Goal: Feedback & Contribution: Submit feedback/report problem

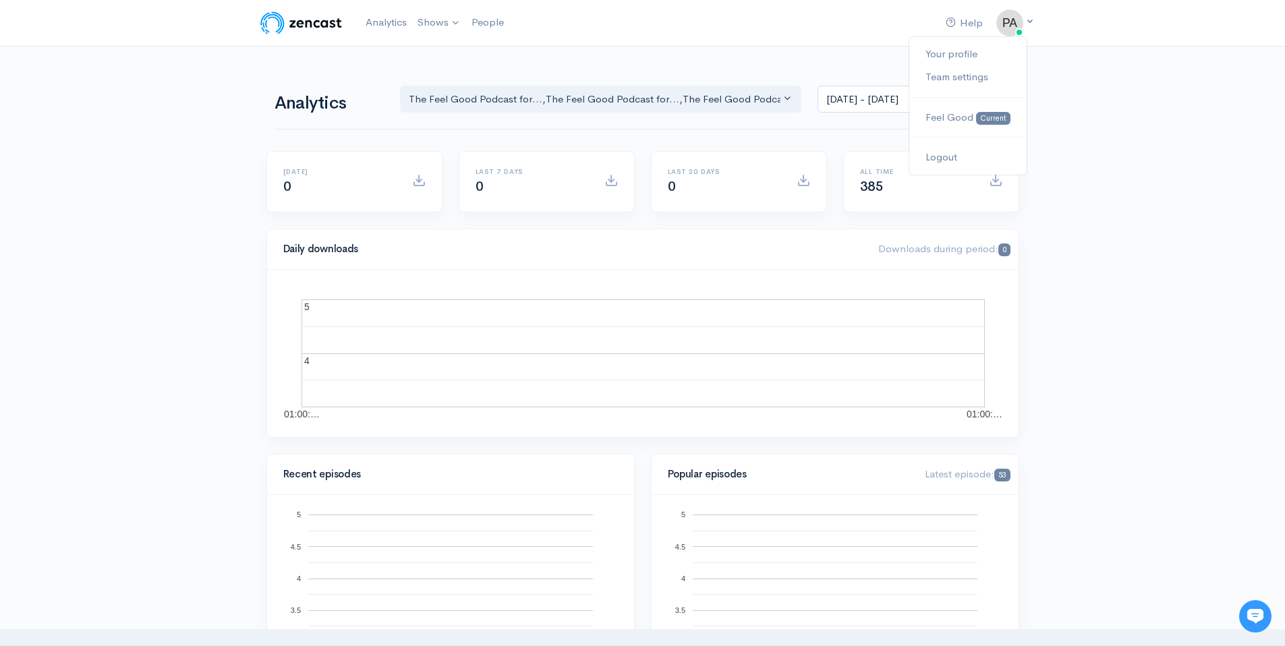
click at [1011, 29] on img at bounding box center [1010, 22] width 27 height 27
click at [953, 116] on span "Feel Good" at bounding box center [950, 117] width 48 height 13
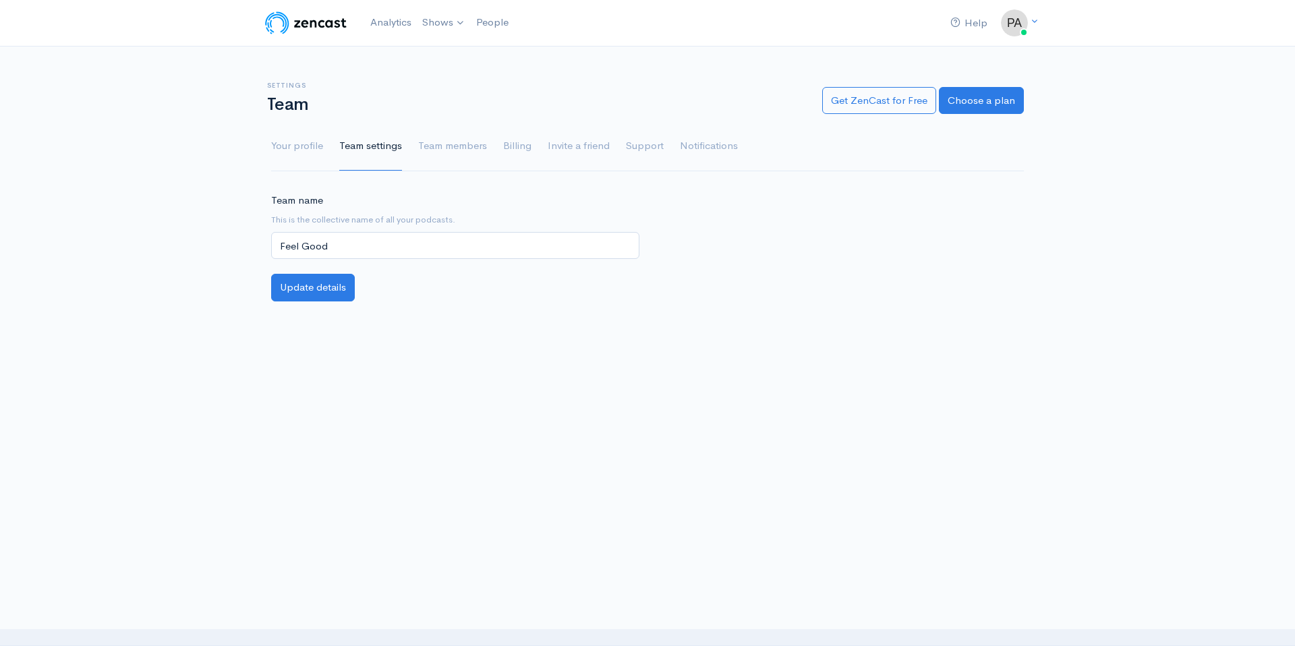
click at [492, 145] on ul "Your profile Team settings Team members Billing Invite a friend Support Notific…" at bounding box center [647, 146] width 753 height 49
click at [504, 147] on link "Billing" at bounding box center [517, 146] width 28 height 49
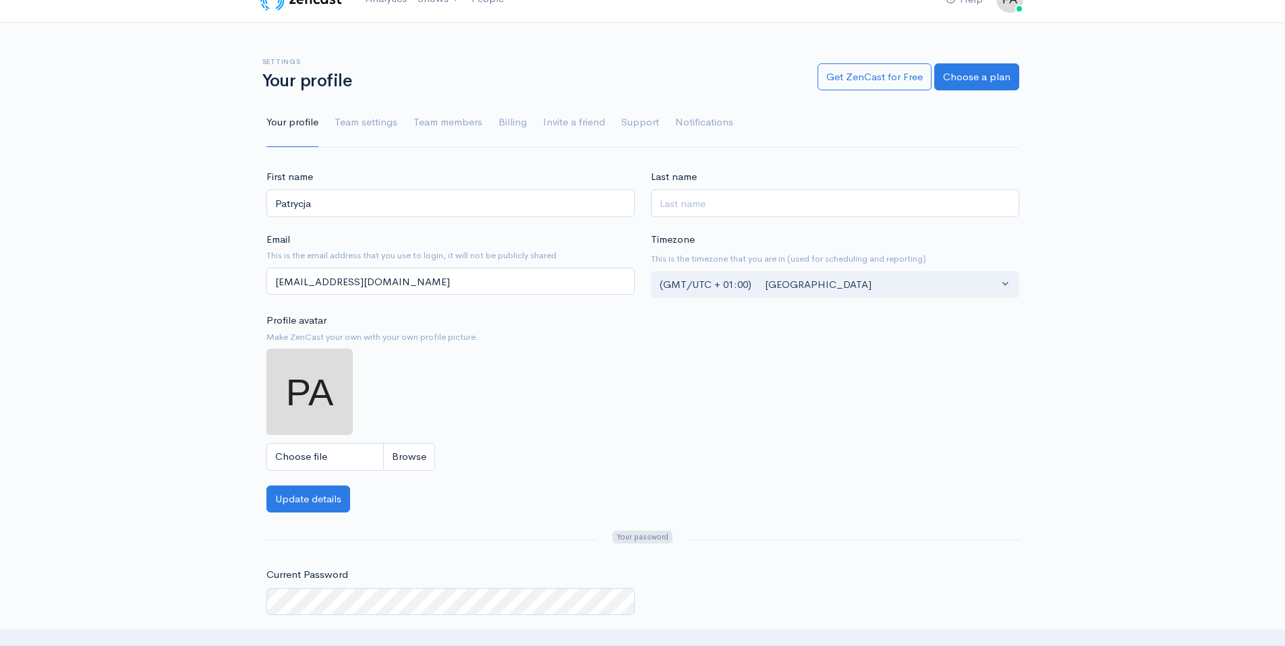
scroll to position [6, 0]
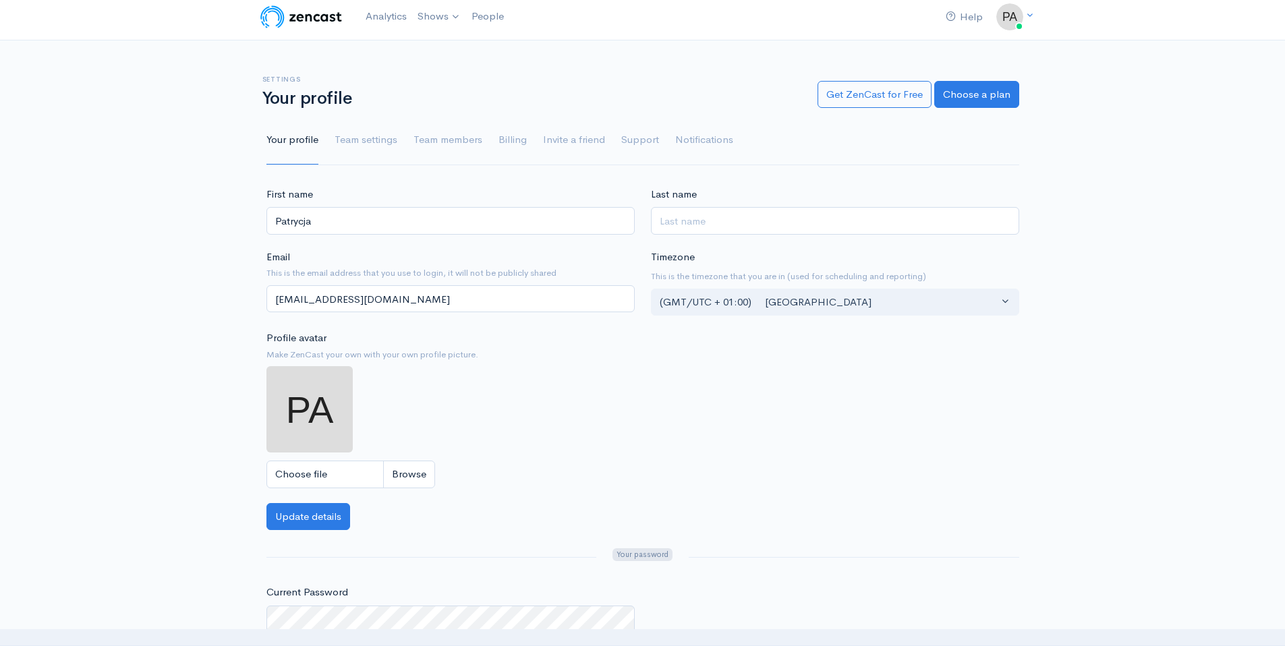
click at [486, 138] on ul "Your profile Team settings Team members Billing Invite a friend Support Notific…" at bounding box center [643, 140] width 753 height 49
click at [505, 139] on link "Billing" at bounding box center [513, 140] width 28 height 49
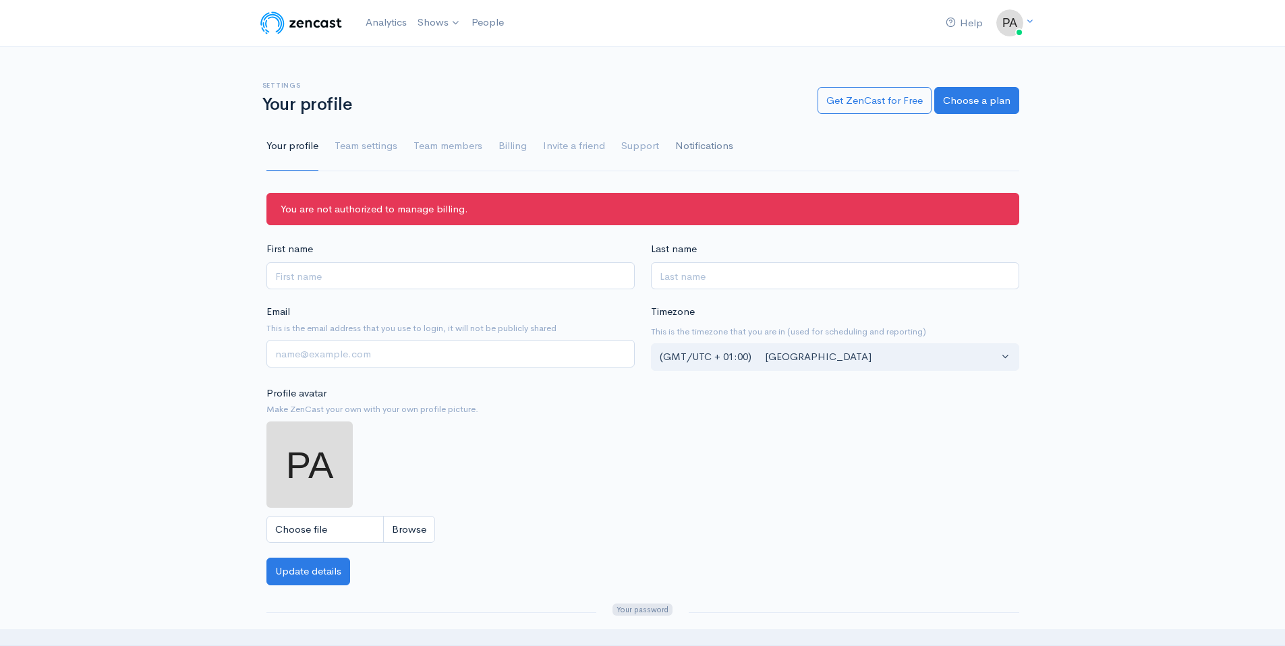
click at [698, 142] on link "Notifications" at bounding box center [704, 146] width 58 height 49
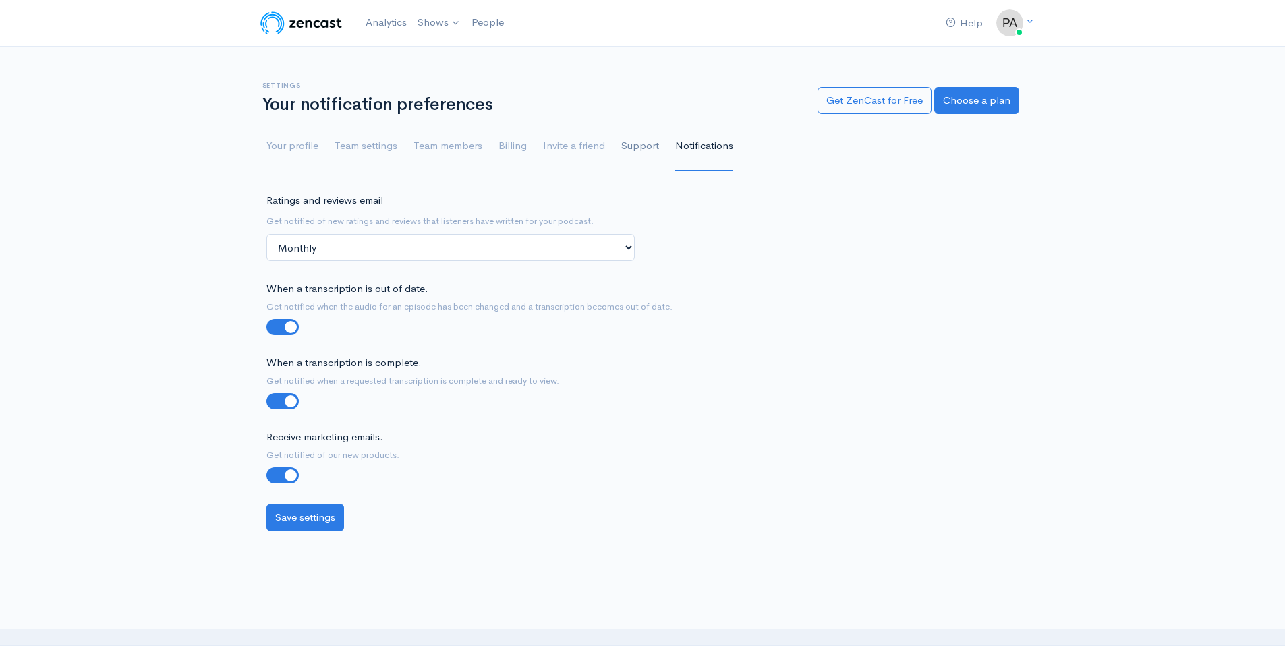
click at [641, 142] on link "Support" at bounding box center [640, 146] width 38 height 49
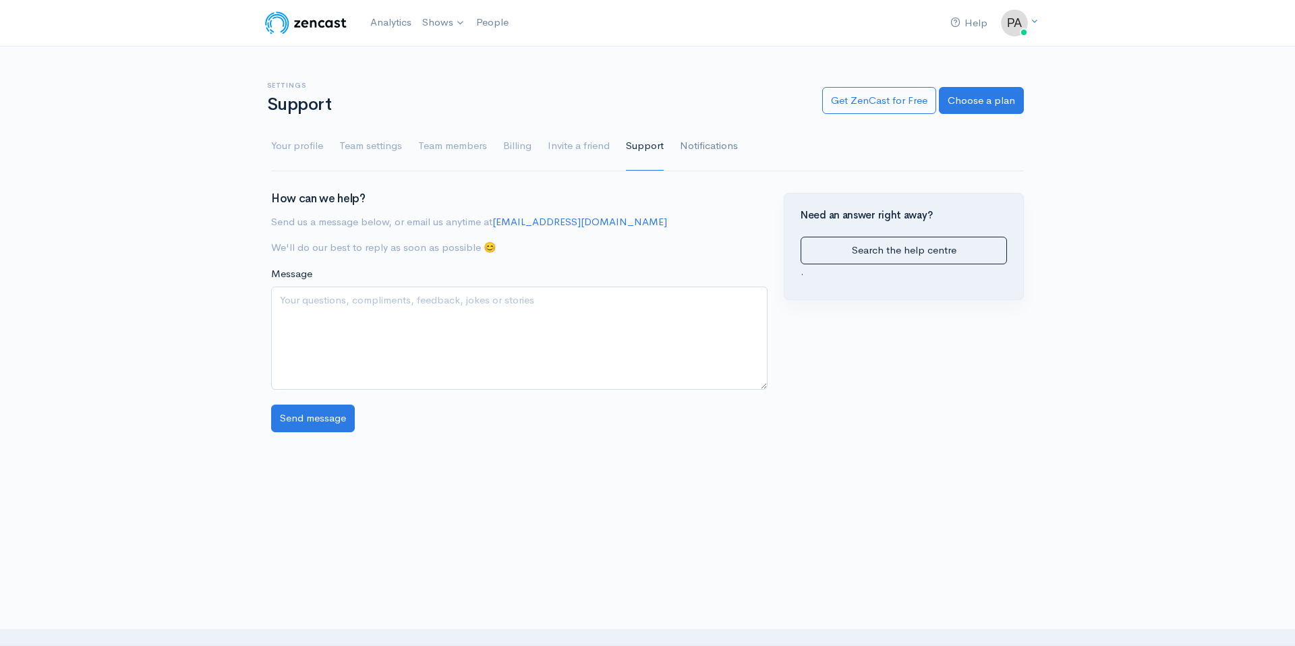
click at [692, 138] on link "Notifications" at bounding box center [709, 146] width 58 height 49
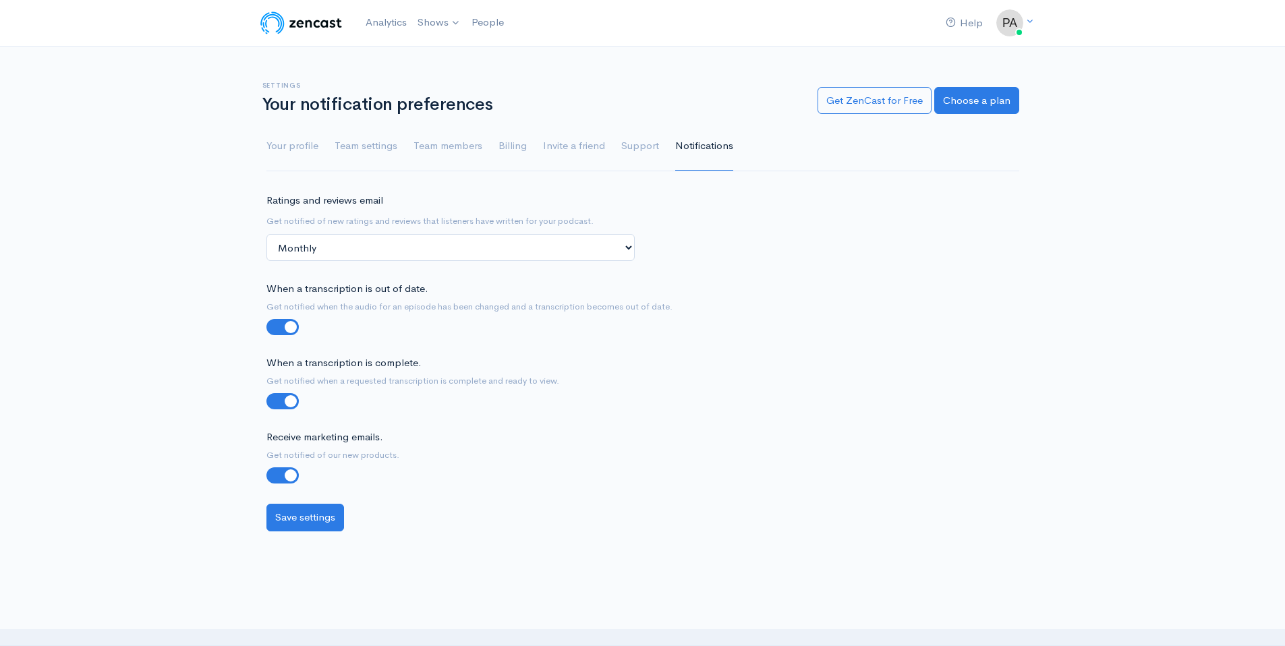
click at [614, 146] on ul "Your profile Team settings Team members Billing Invite a friend Support Notific…" at bounding box center [643, 146] width 753 height 49
click at [585, 146] on link "Invite a friend" at bounding box center [574, 146] width 62 height 49
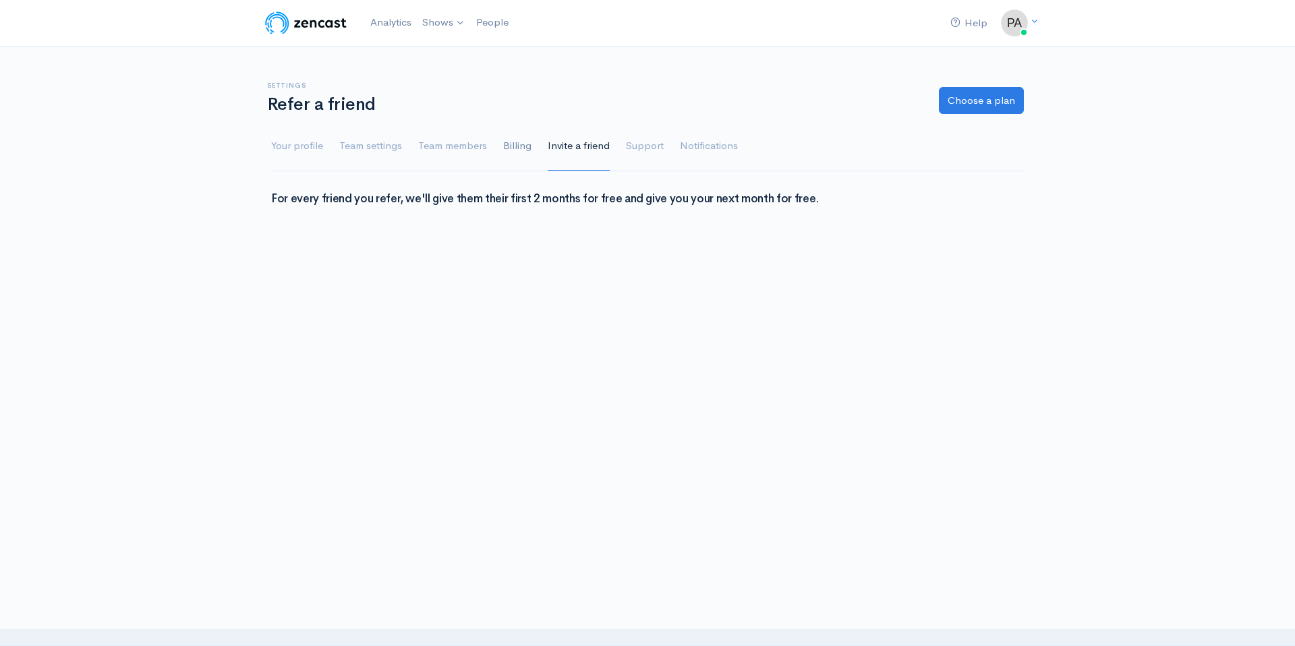
click at [528, 147] on link "Billing" at bounding box center [517, 146] width 28 height 49
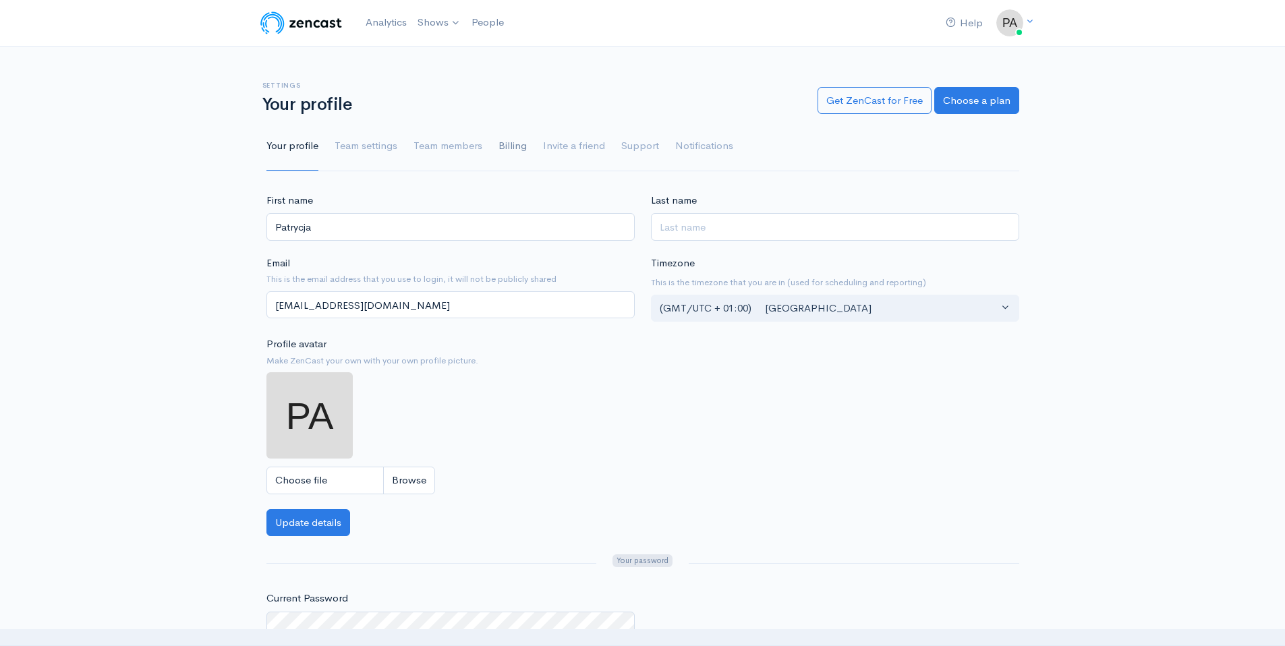
click at [505, 153] on link "Billing" at bounding box center [513, 146] width 28 height 49
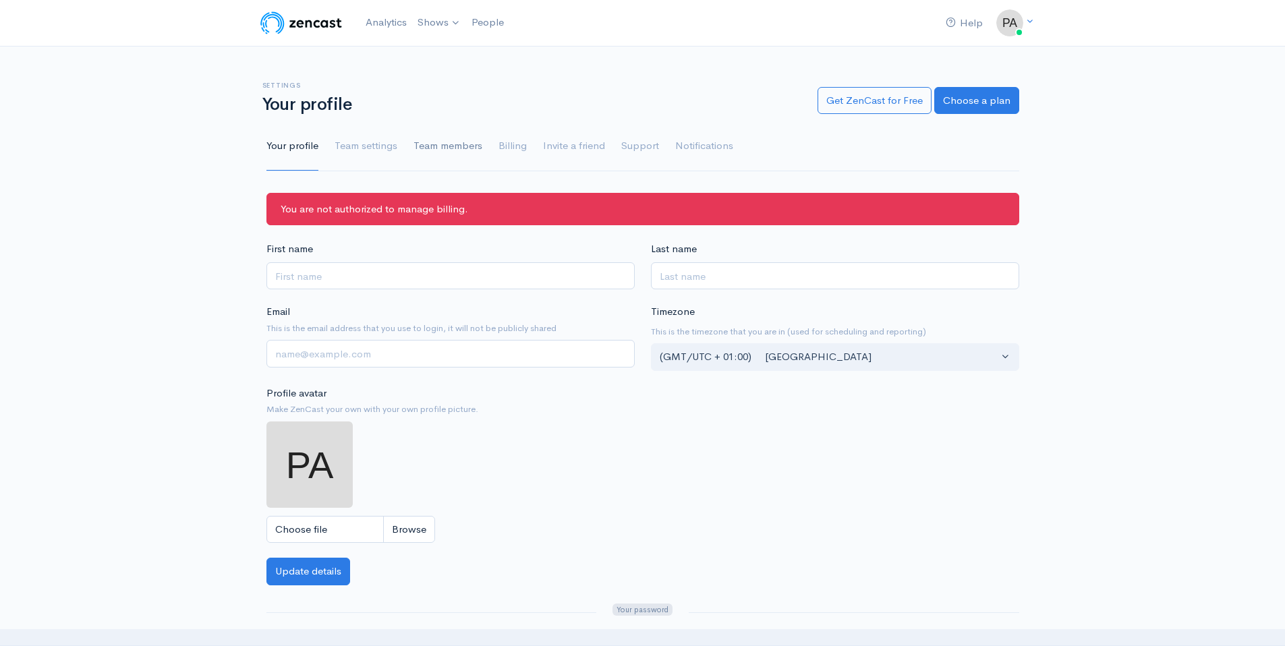
click at [459, 138] on link "Team members" at bounding box center [448, 146] width 69 height 49
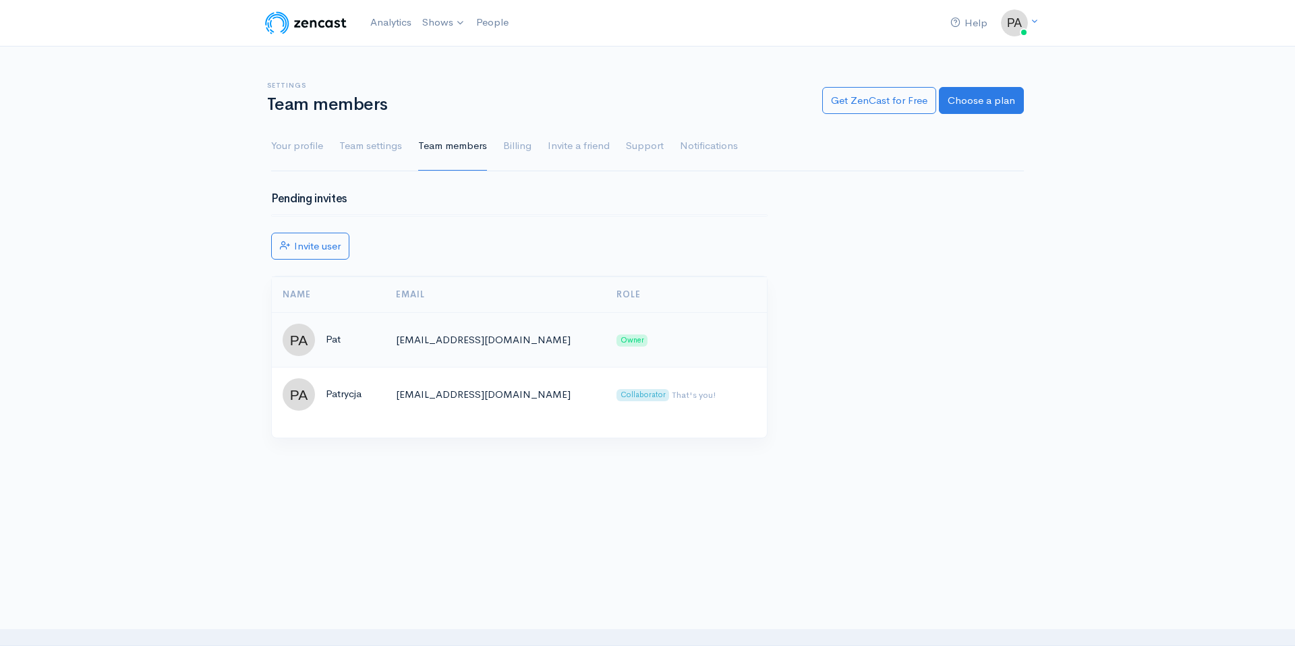
click at [513, 341] on td "[EMAIL_ADDRESS][DOMAIN_NAME]" at bounding box center [495, 339] width 221 height 55
click at [541, 403] on td "[EMAIL_ADDRESS][DOMAIN_NAME]" at bounding box center [495, 394] width 221 height 55
click at [291, 144] on link "Your profile" at bounding box center [297, 146] width 52 height 49
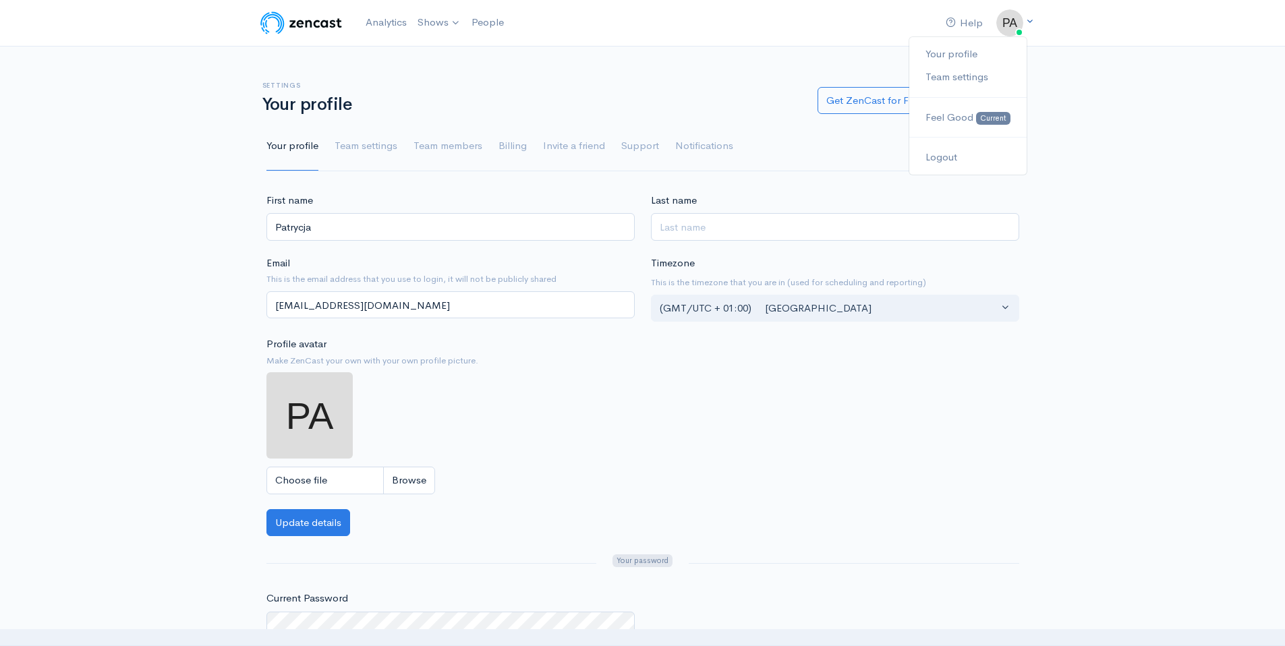
click at [1014, 22] on img at bounding box center [1010, 22] width 27 height 27
click at [468, 188] on div "Help Notifications View all Your profile Team settings Feel Good Current Logout…" at bounding box center [642, 440] width 1285 height 880
click at [352, 138] on link "Team settings" at bounding box center [366, 146] width 63 height 49
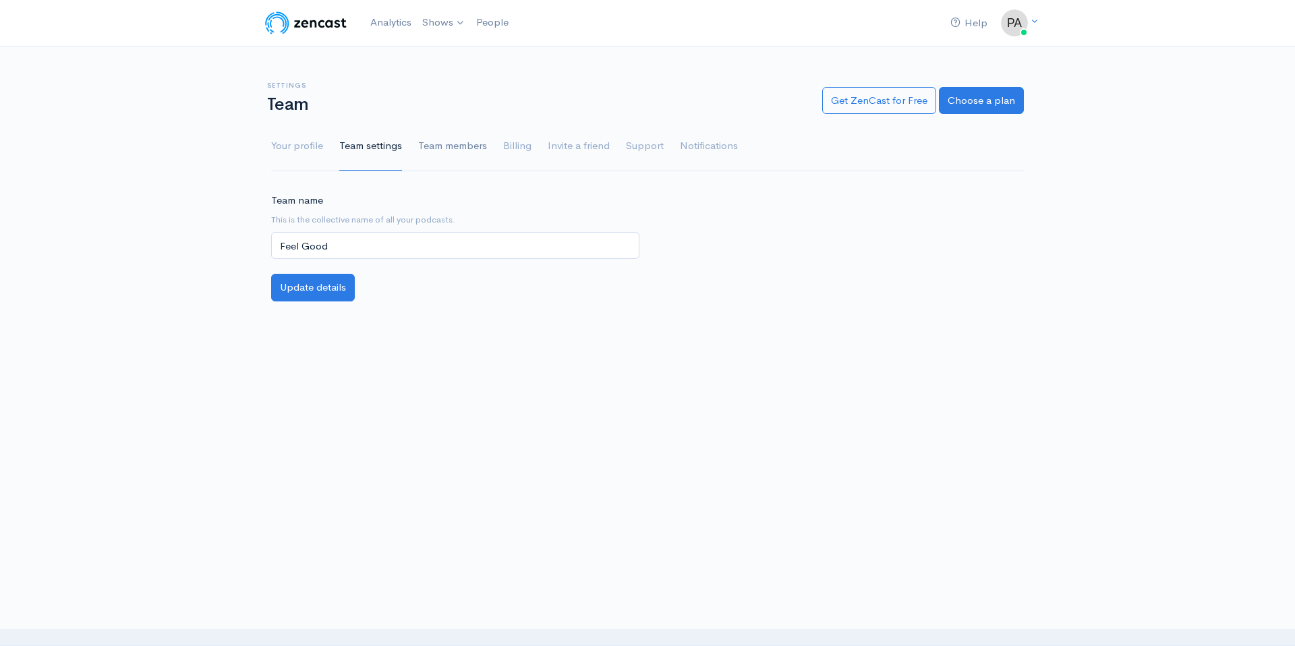
click at [428, 142] on link "Team members" at bounding box center [452, 146] width 69 height 49
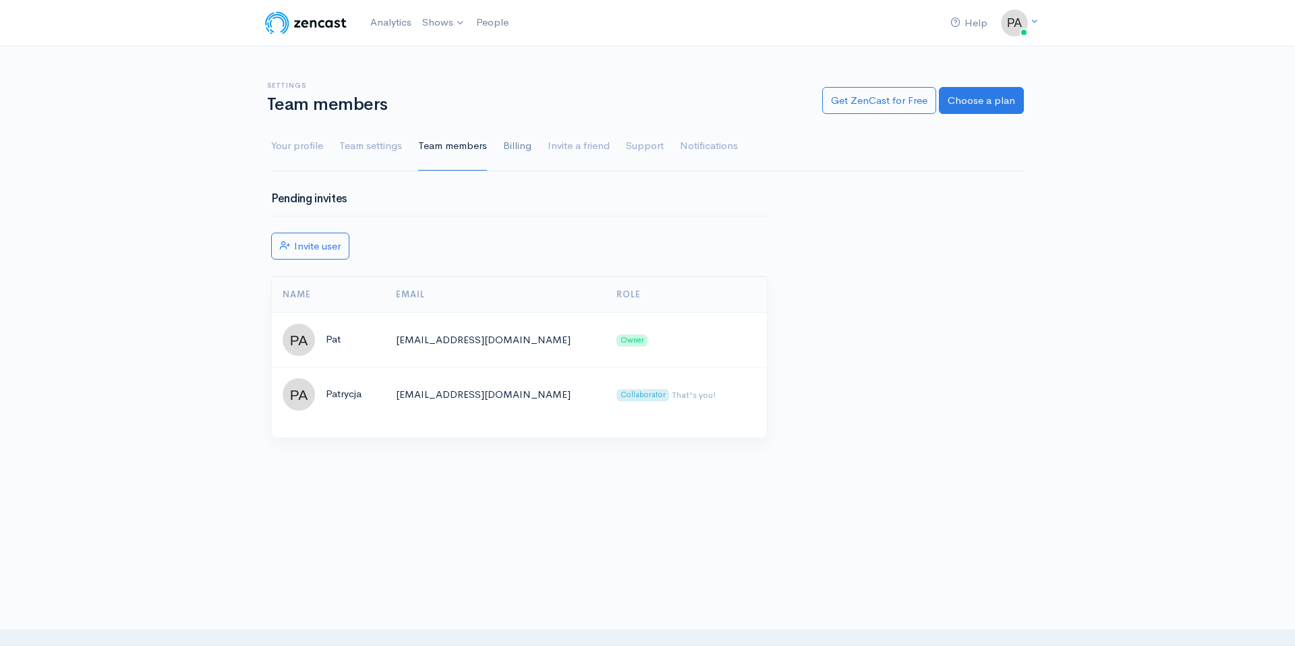
click at [515, 155] on link "Billing" at bounding box center [517, 146] width 28 height 49
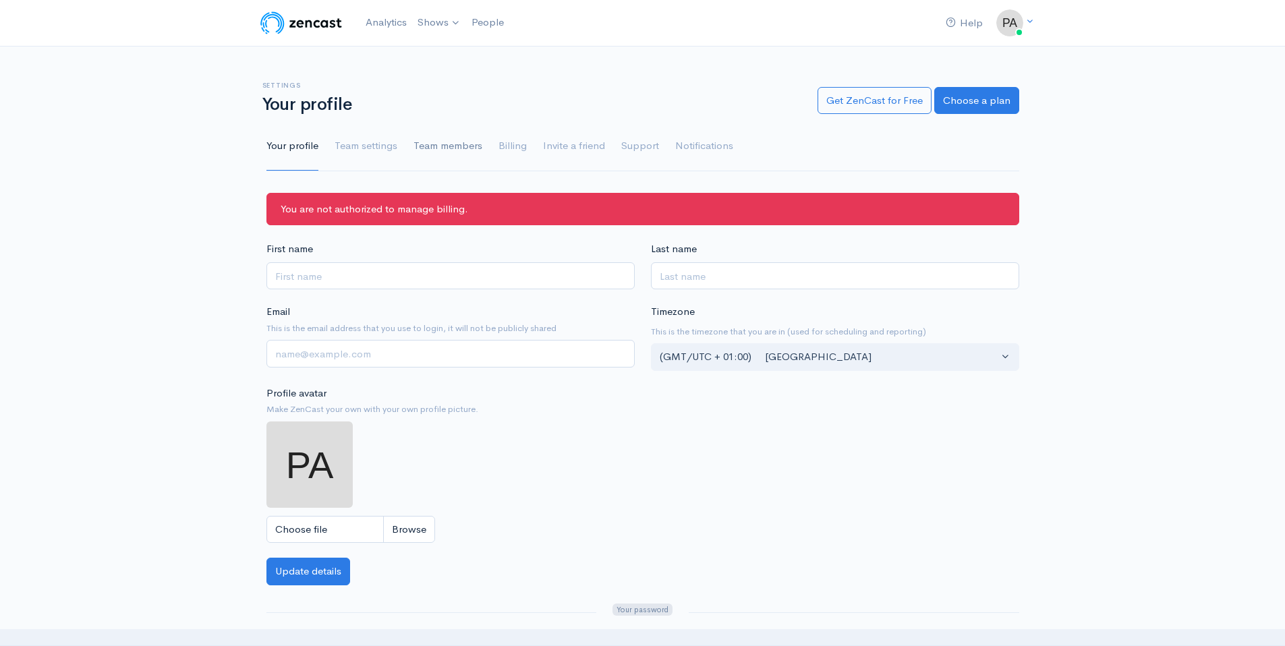
click at [438, 147] on link "Team members" at bounding box center [448, 146] width 69 height 49
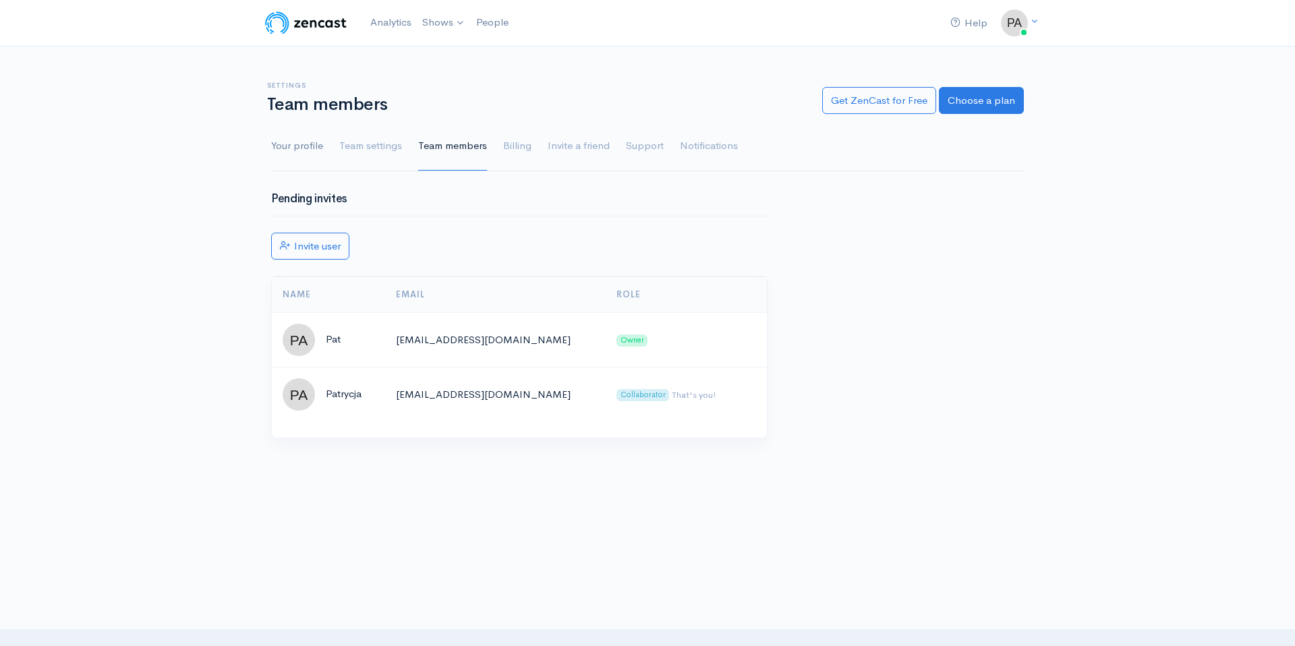
click at [308, 150] on link "Your profile" at bounding box center [297, 146] width 52 height 49
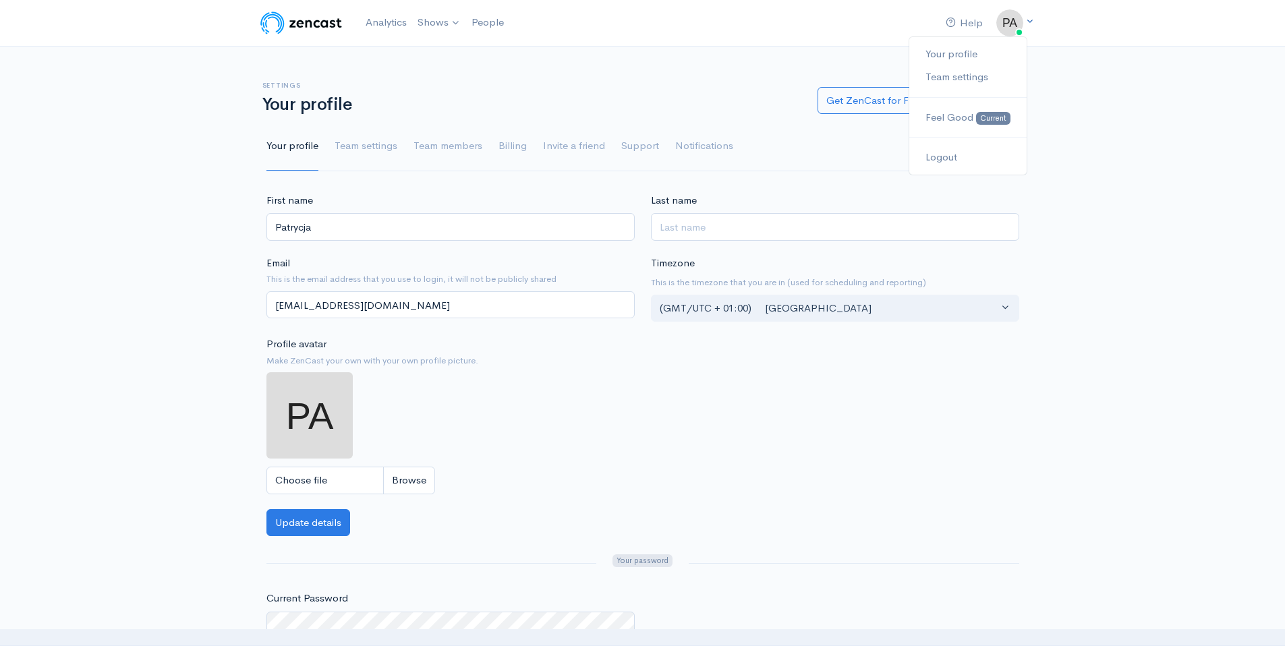
click at [1015, 25] on img at bounding box center [1010, 22] width 27 height 27
click at [969, 78] on link "Team settings" at bounding box center [968, 77] width 117 height 24
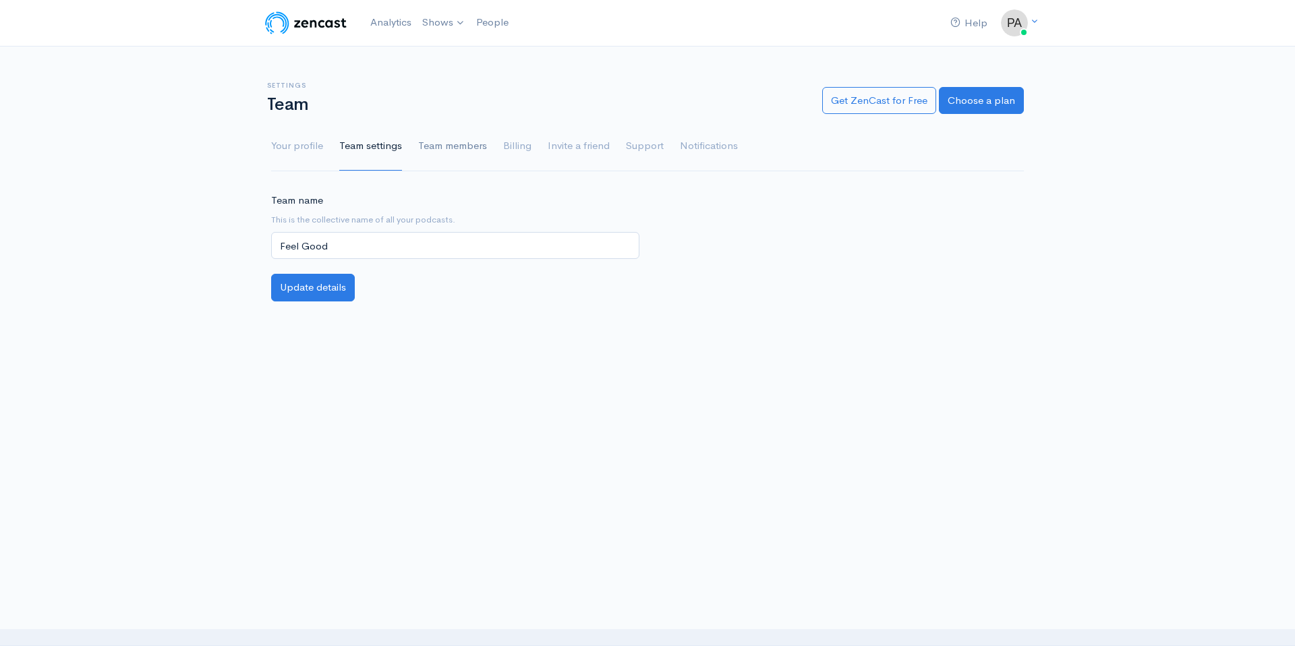
click at [446, 142] on link "Team members" at bounding box center [452, 146] width 69 height 49
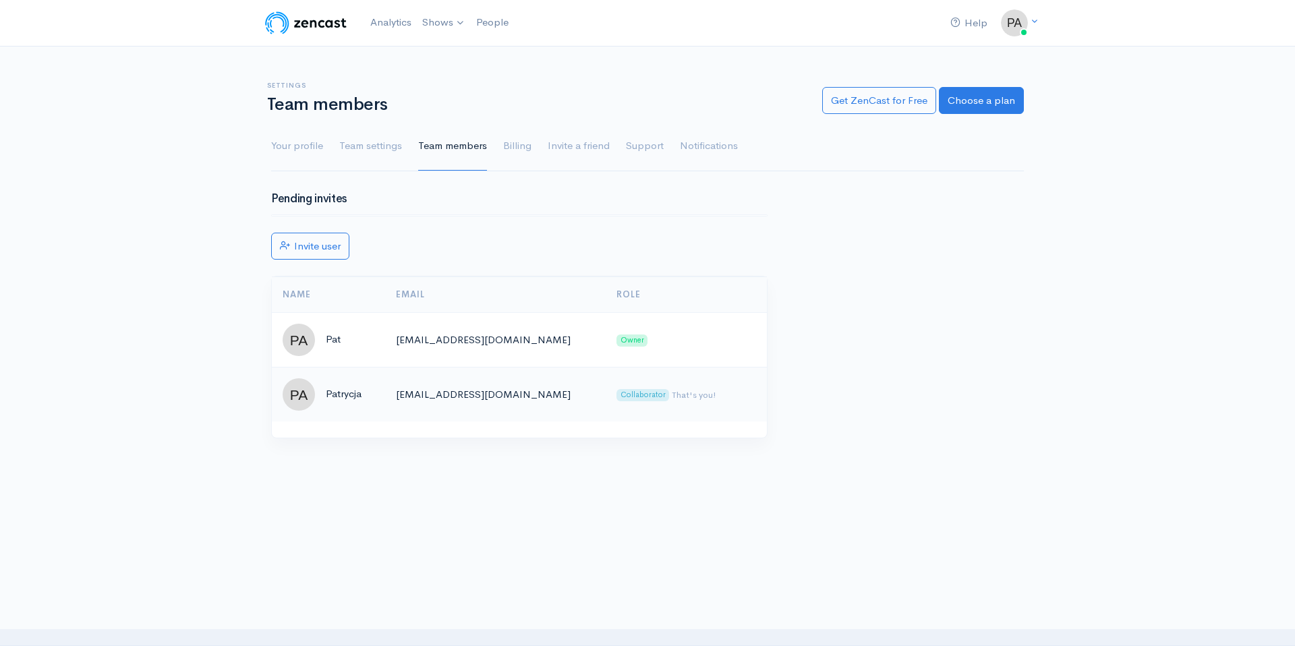
click at [515, 384] on td "[EMAIL_ADDRESS][DOMAIN_NAME]" at bounding box center [495, 394] width 221 height 55
click at [291, 393] on img at bounding box center [299, 395] width 32 height 32
click at [296, 391] on img at bounding box center [299, 395] width 32 height 32
click at [325, 246] on link "Invite user" at bounding box center [310, 247] width 78 height 28
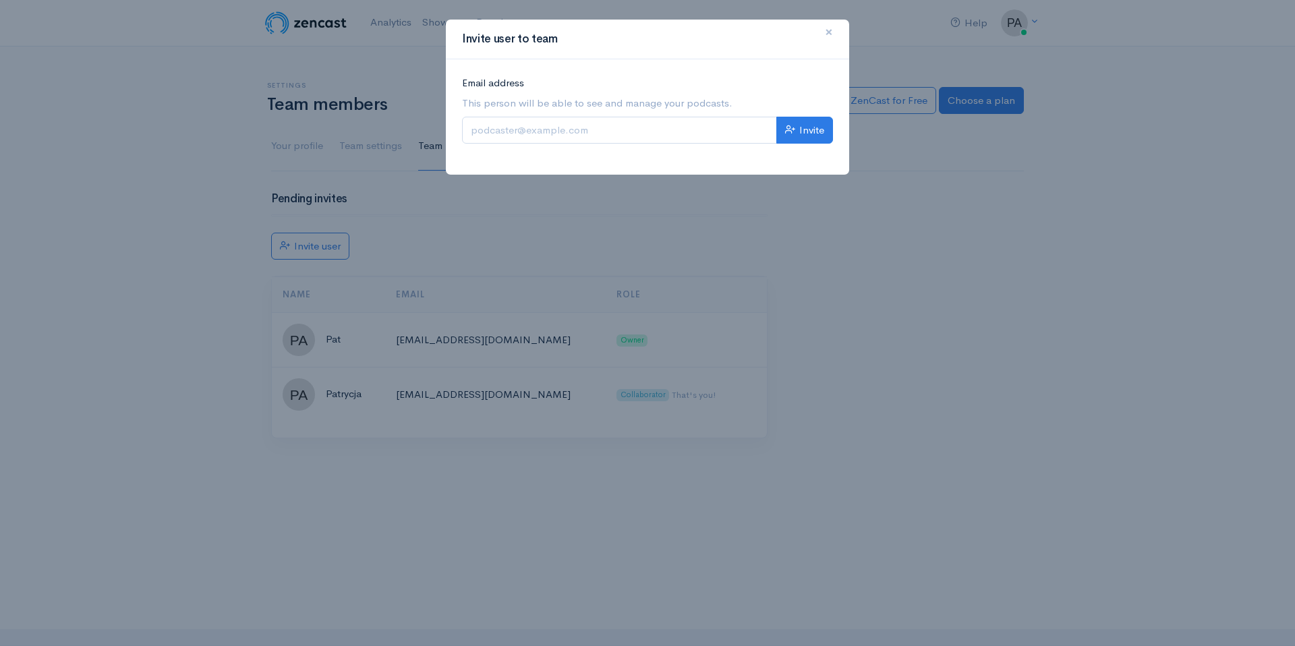
click at [831, 34] on span "×" at bounding box center [829, 32] width 8 height 20
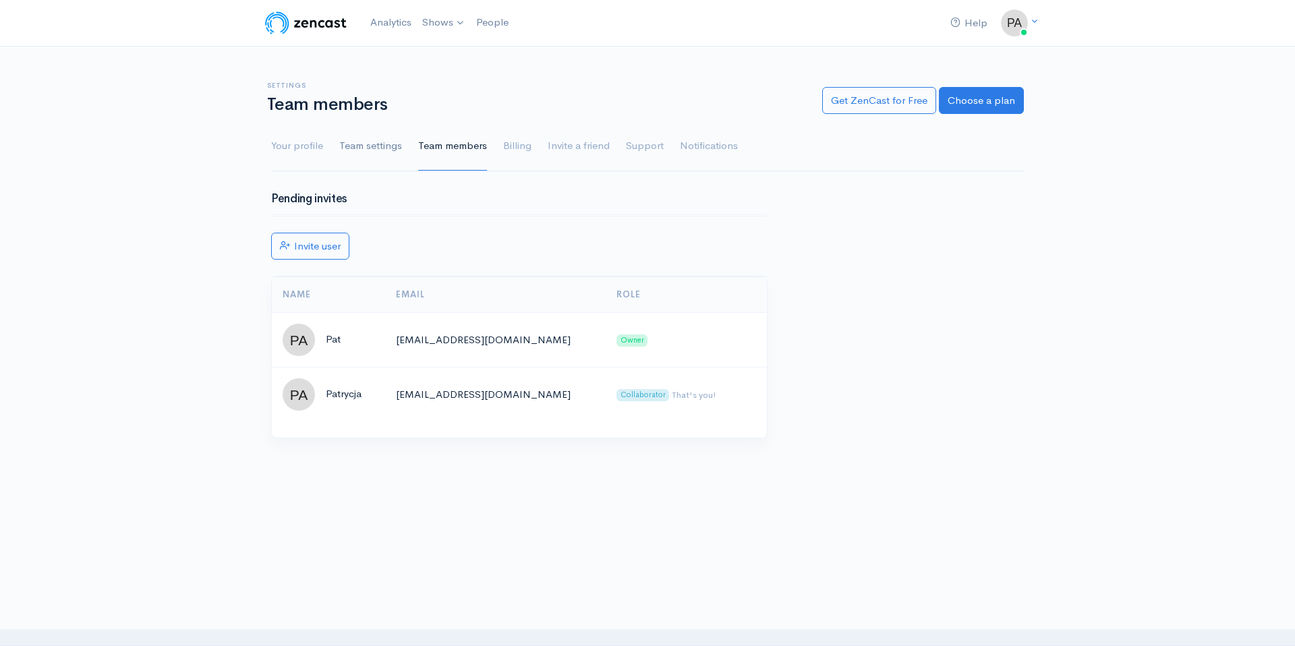
click at [397, 139] on link "Team settings" at bounding box center [370, 146] width 63 height 49
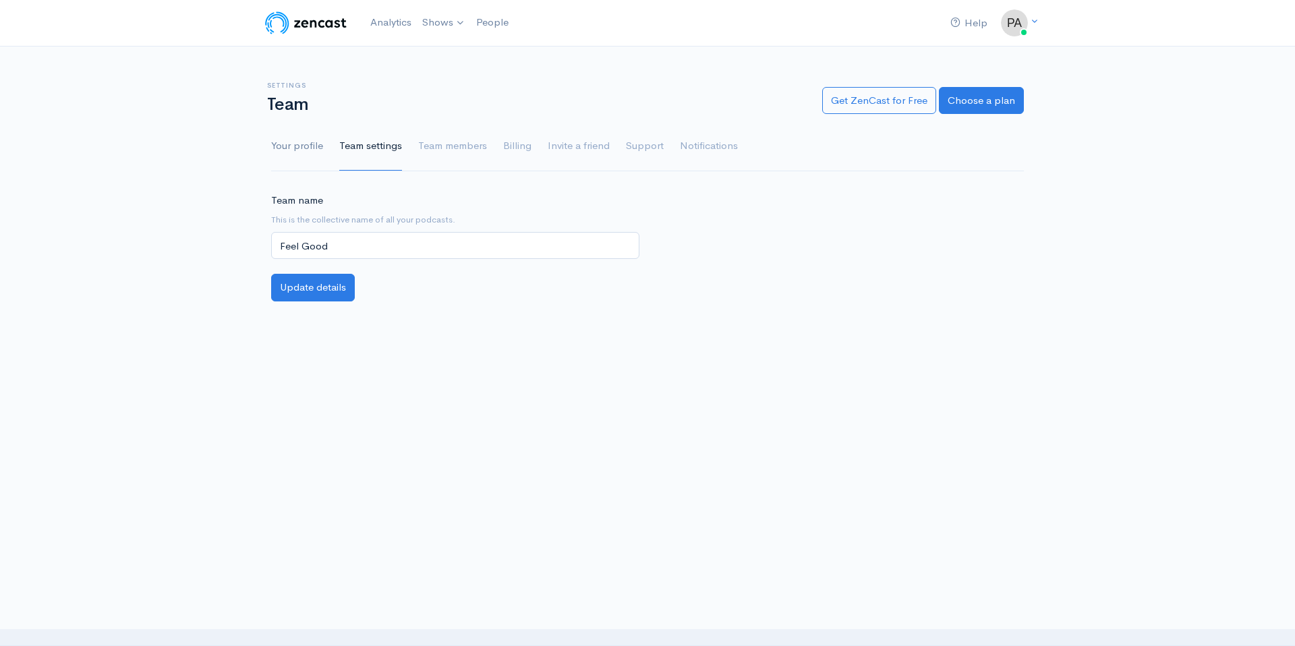
click at [300, 146] on link "Your profile" at bounding box center [297, 146] width 52 height 49
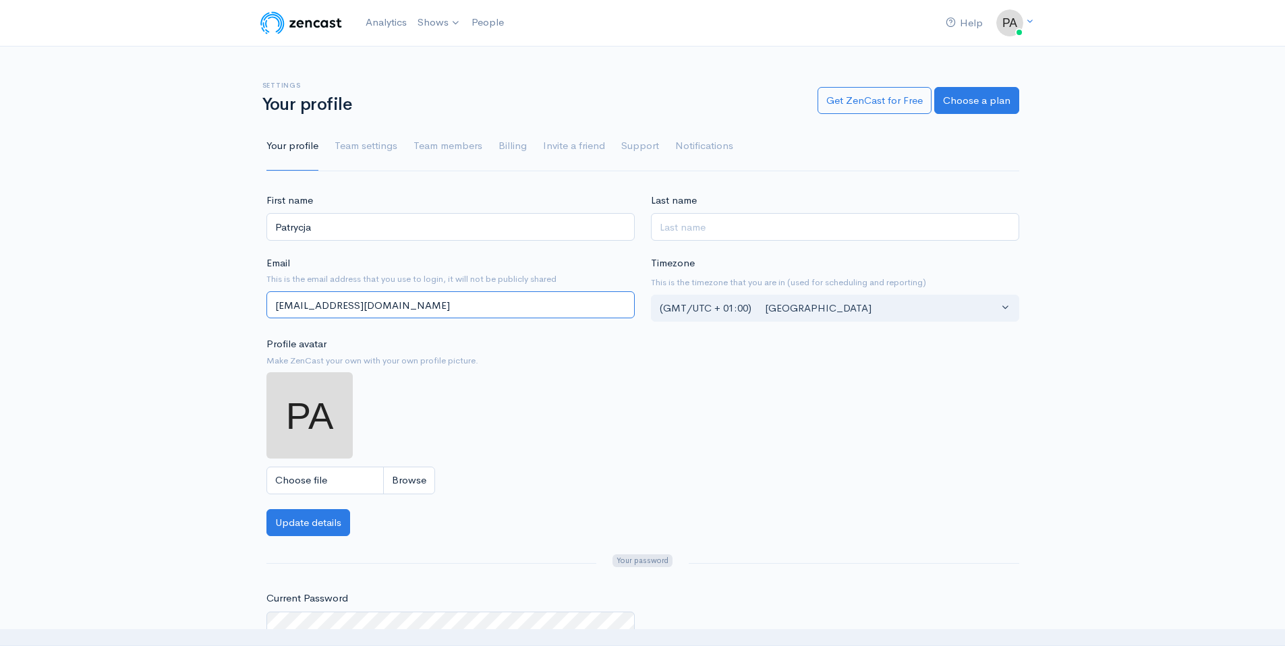
click at [296, 306] on input "[EMAIL_ADDRESS][DOMAIN_NAME]" at bounding box center [451, 305] width 368 height 28
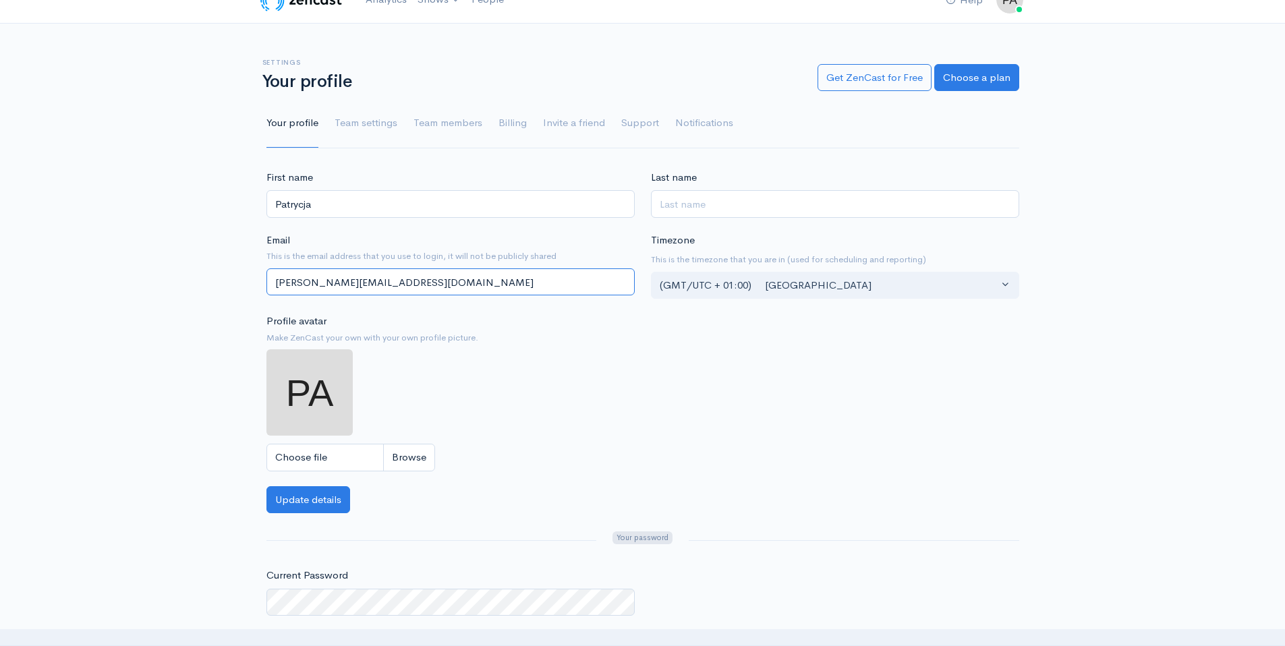
scroll to position [38, 0]
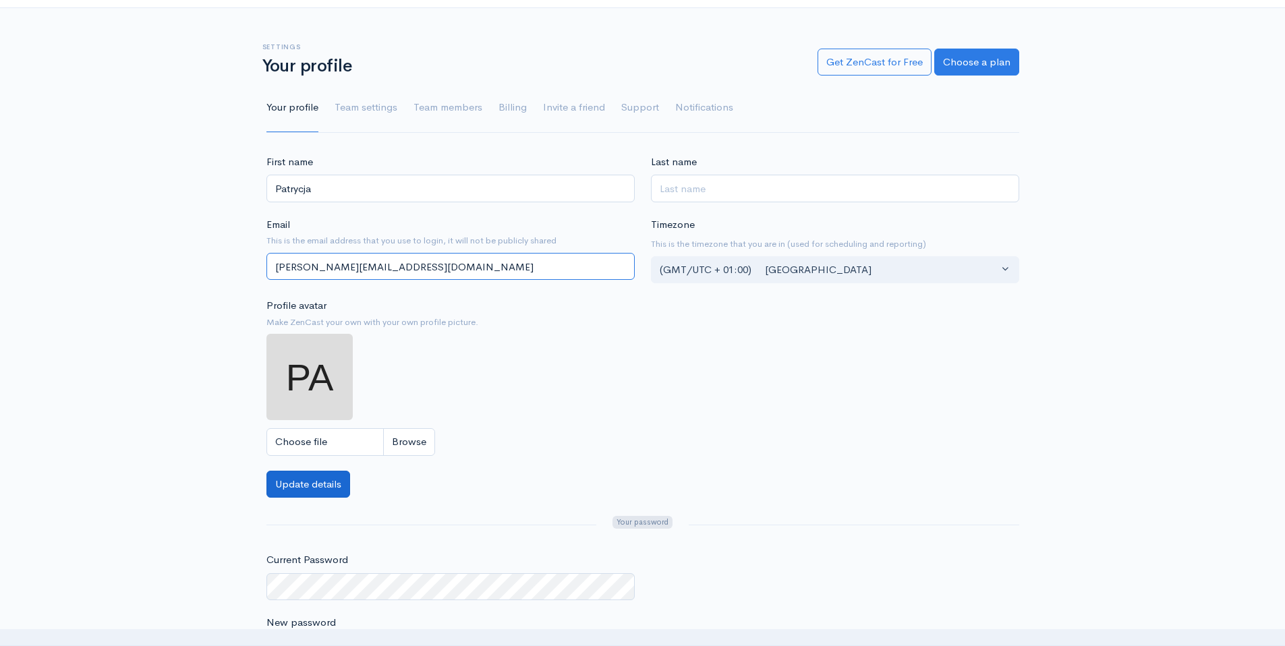
type input "[PERSON_NAME][EMAIL_ADDRESS][DOMAIN_NAME]"
click at [318, 472] on button "Update details" at bounding box center [309, 485] width 84 height 28
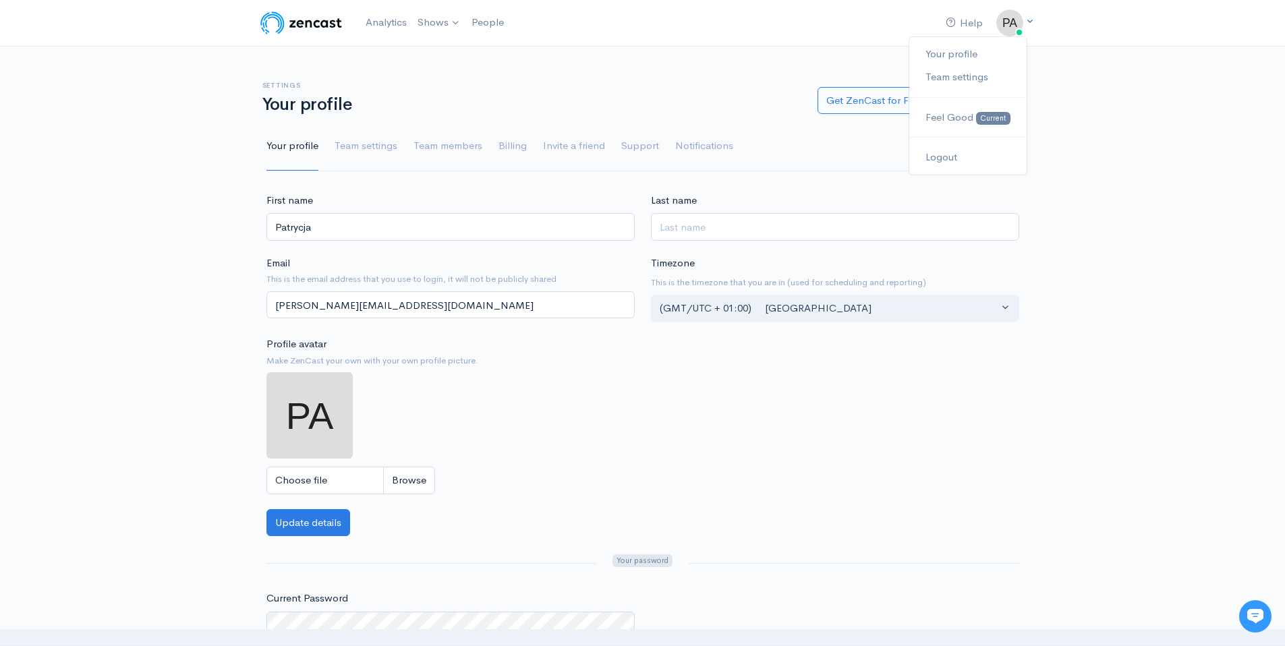
click at [1011, 24] on img at bounding box center [1010, 22] width 27 height 27
click at [1088, 49] on div "Help Notifications View all Your profile Team settings Feel Good Current Logout…" at bounding box center [642, 440] width 1285 height 880
click at [518, 234] on input "Patrycja" at bounding box center [451, 227] width 368 height 28
click at [644, 64] on div "Help Notifications View all Your profile Team settings Feel Good Current Logout…" at bounding box center [642, 440] width 1285 height 880
click at [1005, 18] on img at bounding box center [1010, 22] width 27 height 27
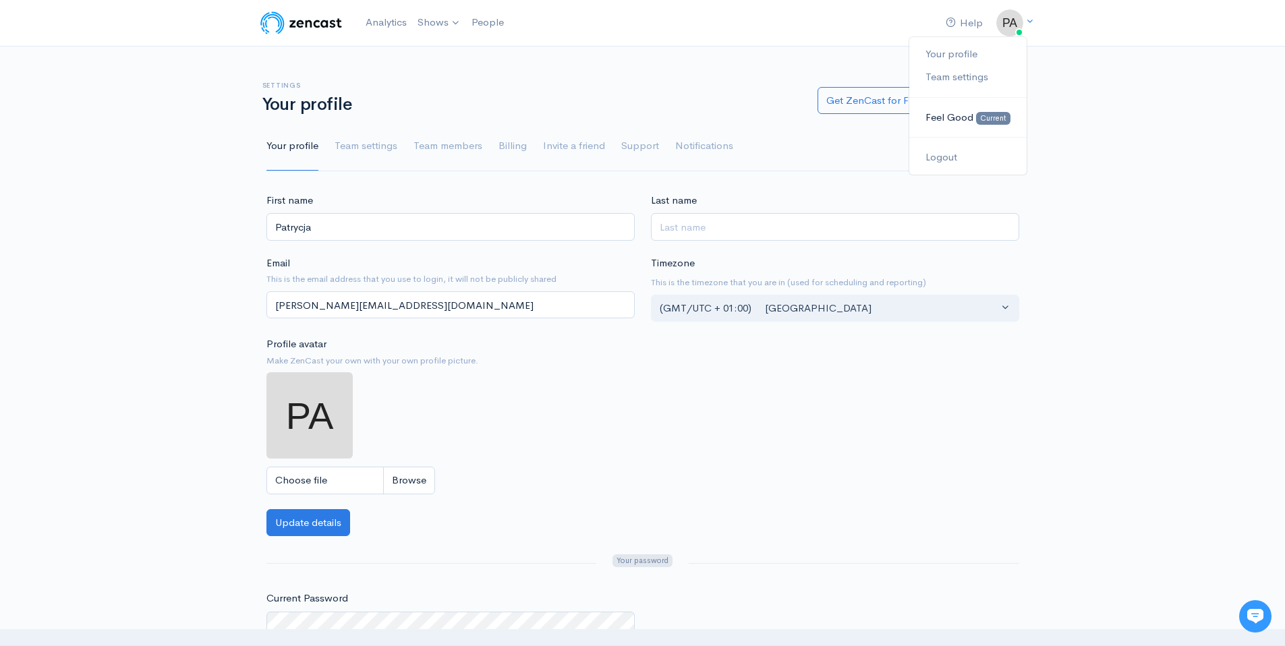
click at [950, 123] on span "Feel Good" at bounding box center [950, 117] width 48 height 13
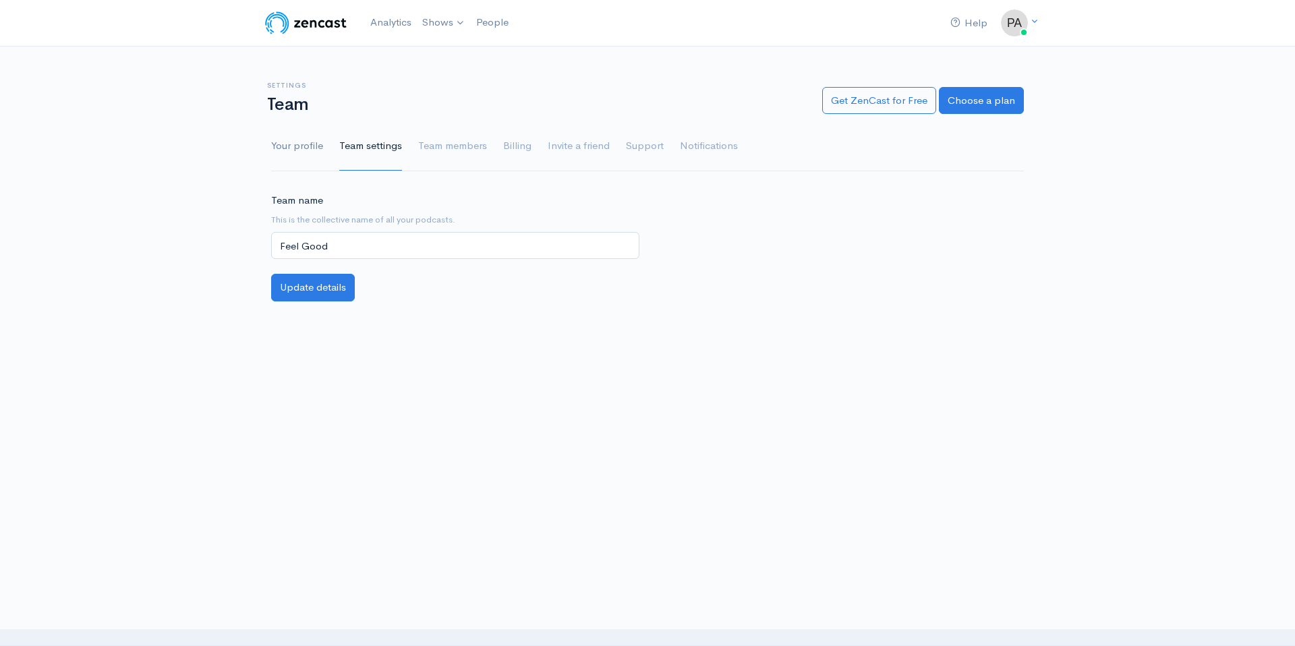
click at [304, 158] on link "Your profile" at bounding box center [297, 146] width 52 height 49
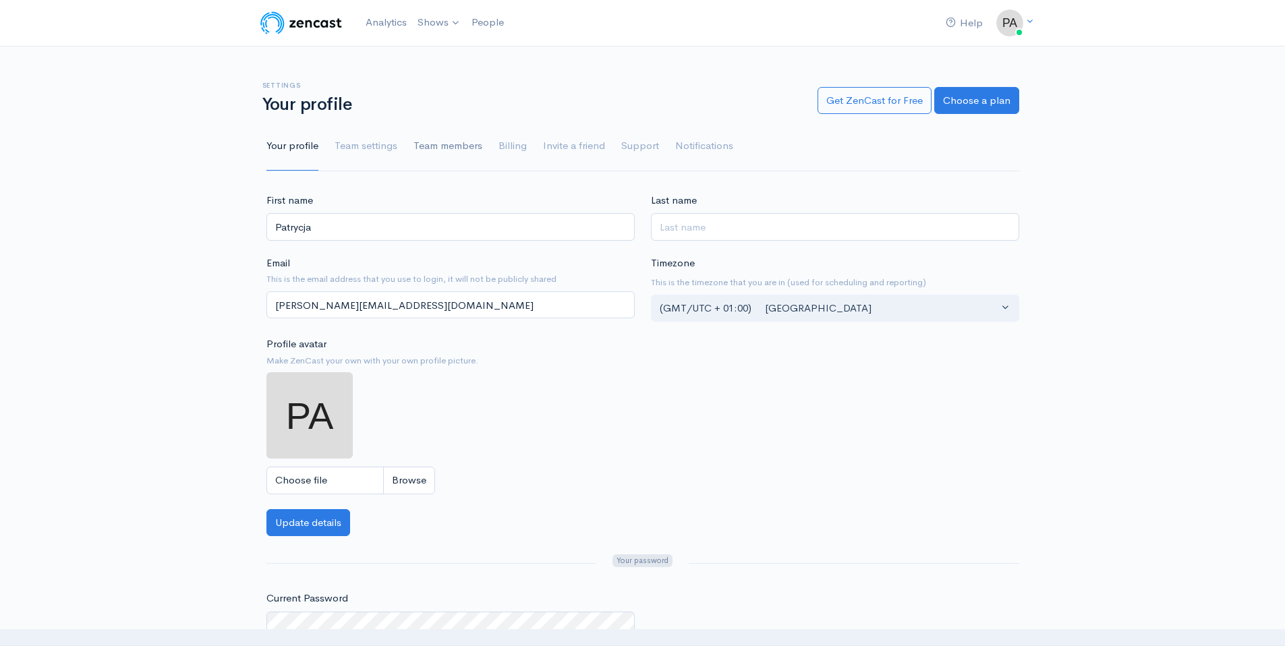
click at [428, 148] on link "Team members" at bounding box center [448, 146] width 69 height 49
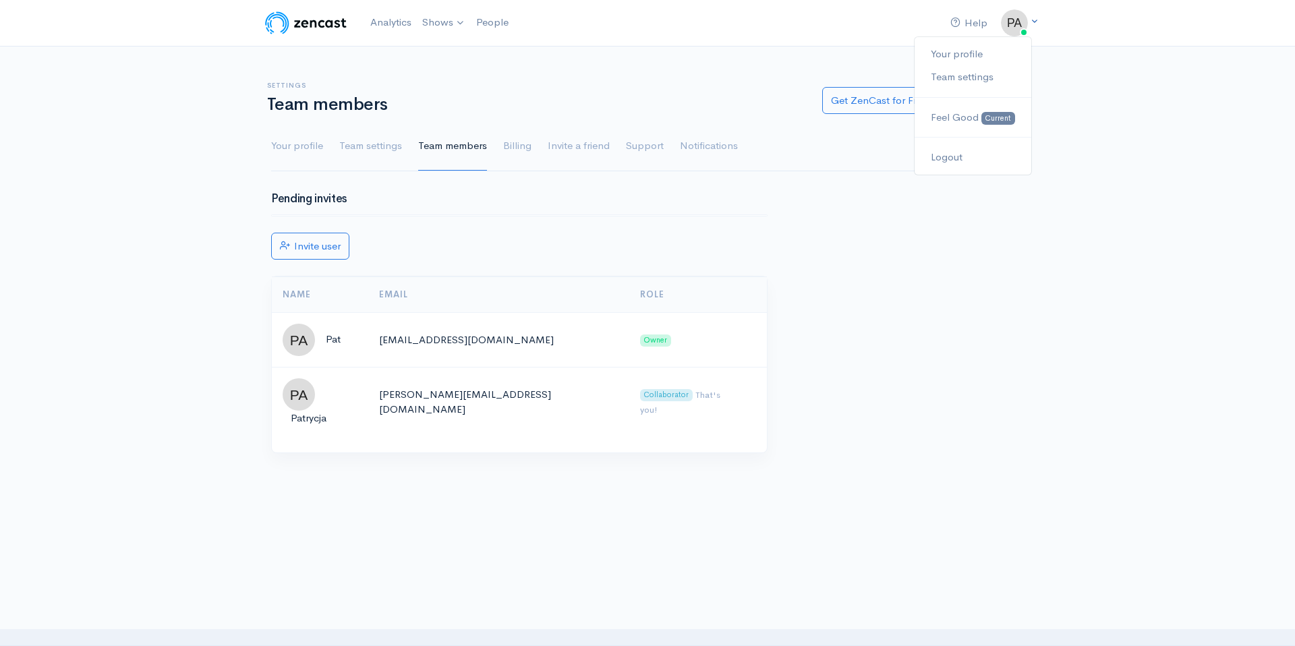
click at [1022, 34] on link at bounding box center [1014, 22] width 27 height 27
click at [956, 153] on link "Logout" at bounding box center [973, 158] width 117 height 24
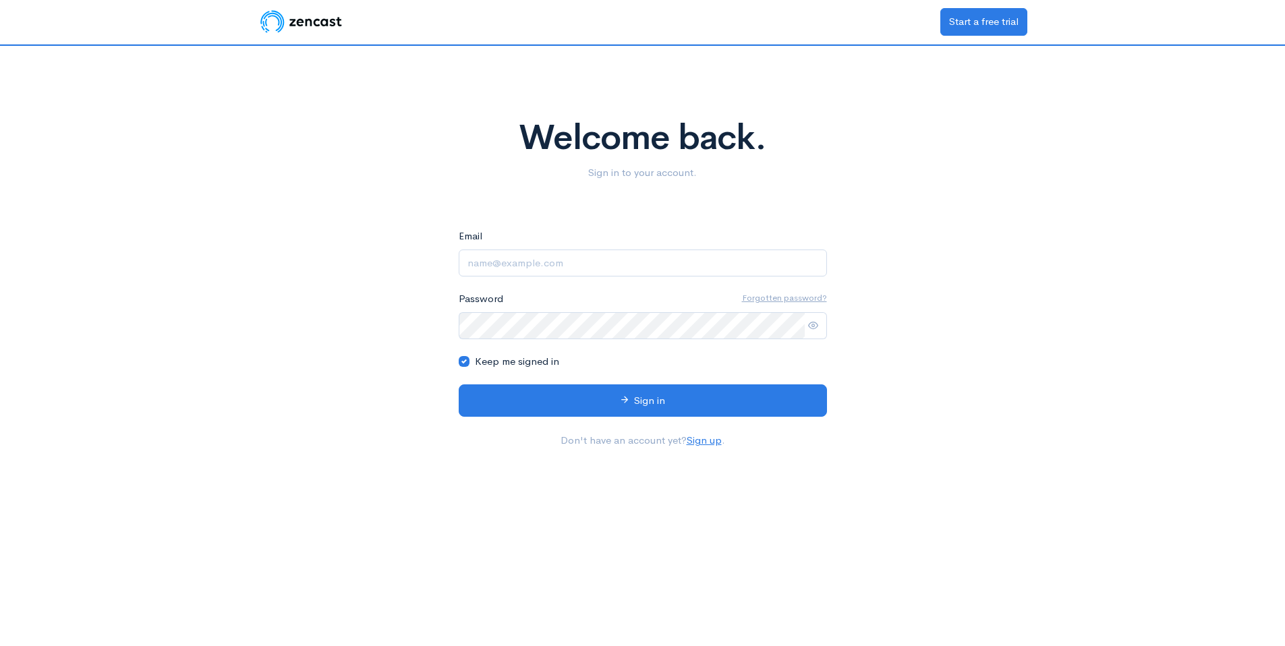
type input "[EMAIL_ADDRESS][DOMAIN_NAME]"
click at [807, 327] on span at bounding box center [815, 326] width 23 height 28
click at [811, 325] on icon at bounding box center [813, 325] width 10 height 10
click at [814, 326] on icon at bounding box center [813, 325] width 10 height 10
click at [811, 325] on icon at bounding box center [813, 325] width 10 height 10
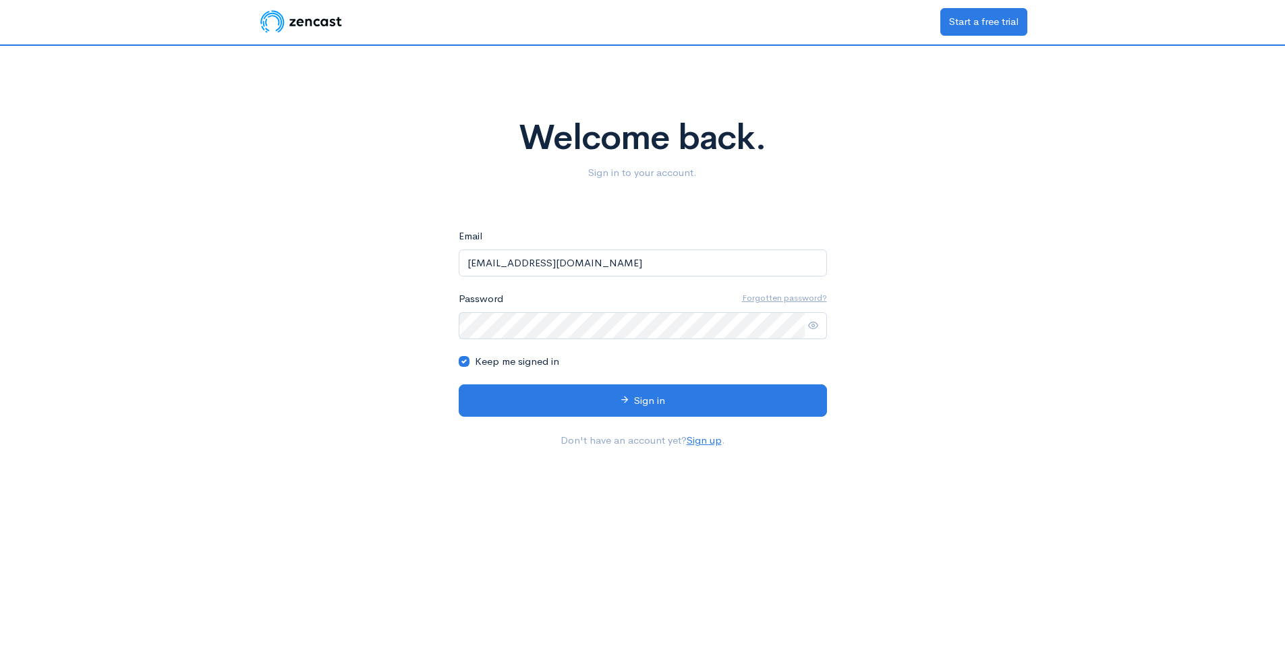
click at [816, 325] on icon at bounding box center [813, 325] width 10 height 10
click at [814, 325] on icon at bounding box center [813, 325] width 10 height 10
click at [459, 385] on button "Sign in" at bounding box center [643, 401] width 368 height 33
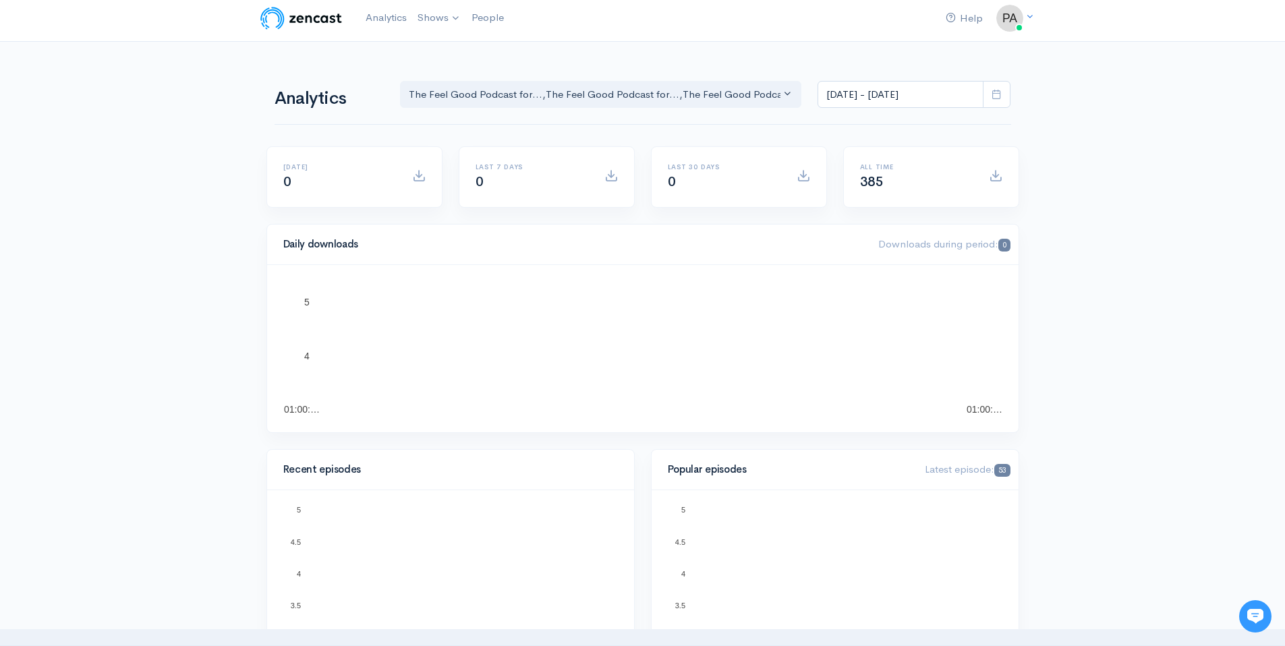
scroll to position [5, 0]
click at [1002, 20] on img at bounding box center [1010, 17] width 27 height 27
click at [963, 116] on span "Feel Good" at bounding box center [950, 111] width 48 height 13
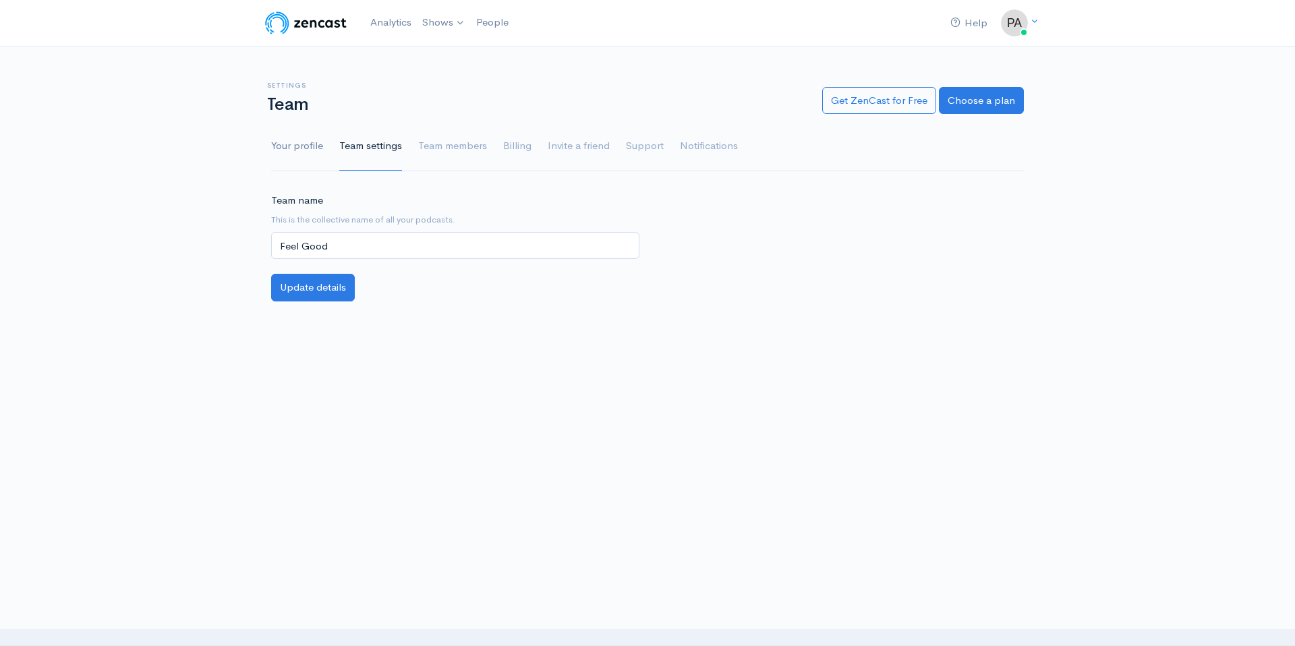
click at [299, 140] on link "Your profile" at bounding box center [297, 146] width 52 height 49
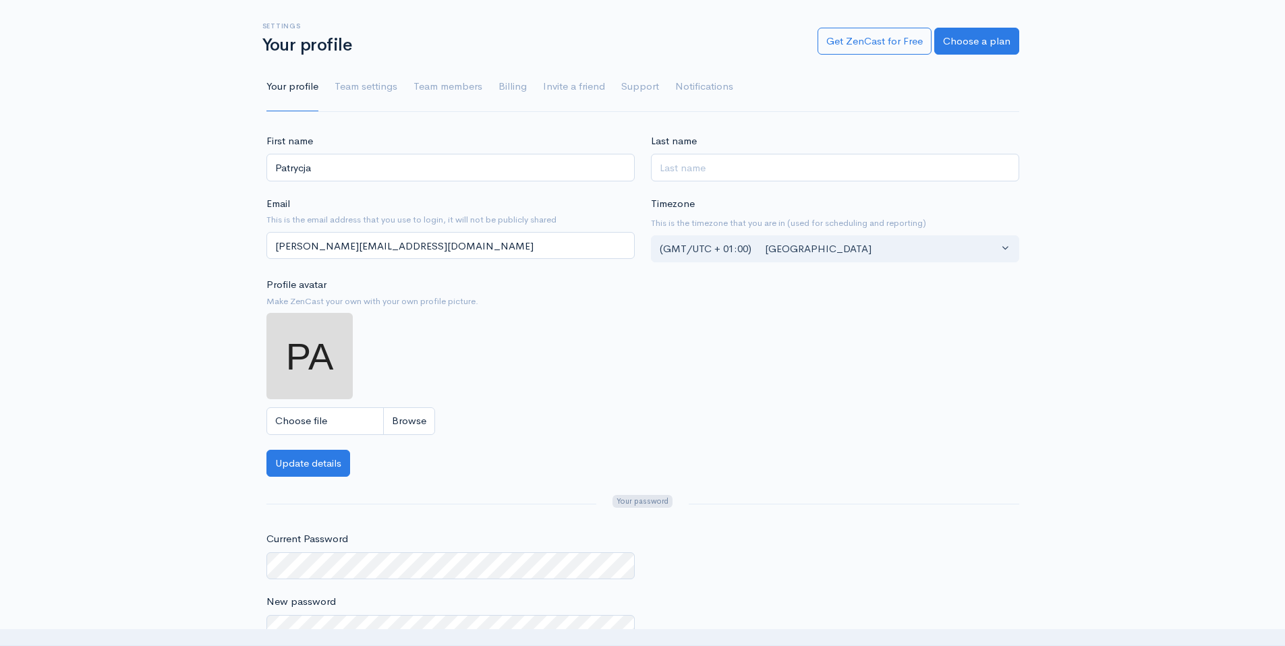
scroll to position [90, 0]
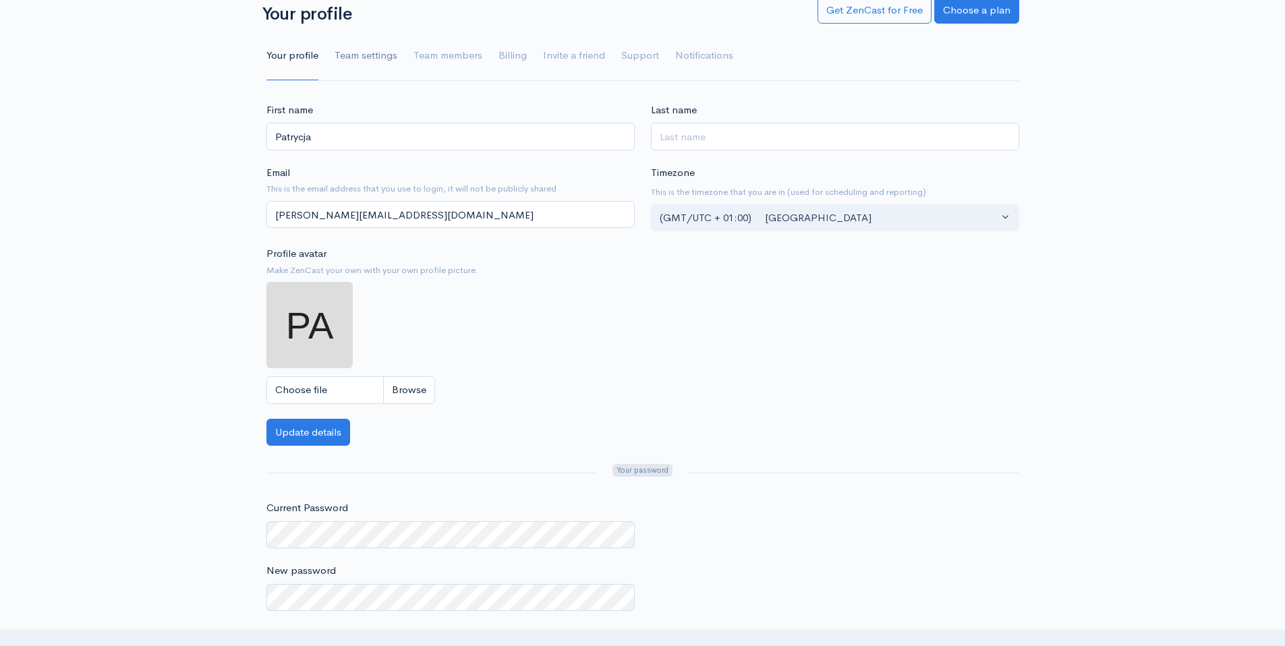
click at [370, 71] on link "Team settings" at bounding box center [366, 56] width 63 height 49
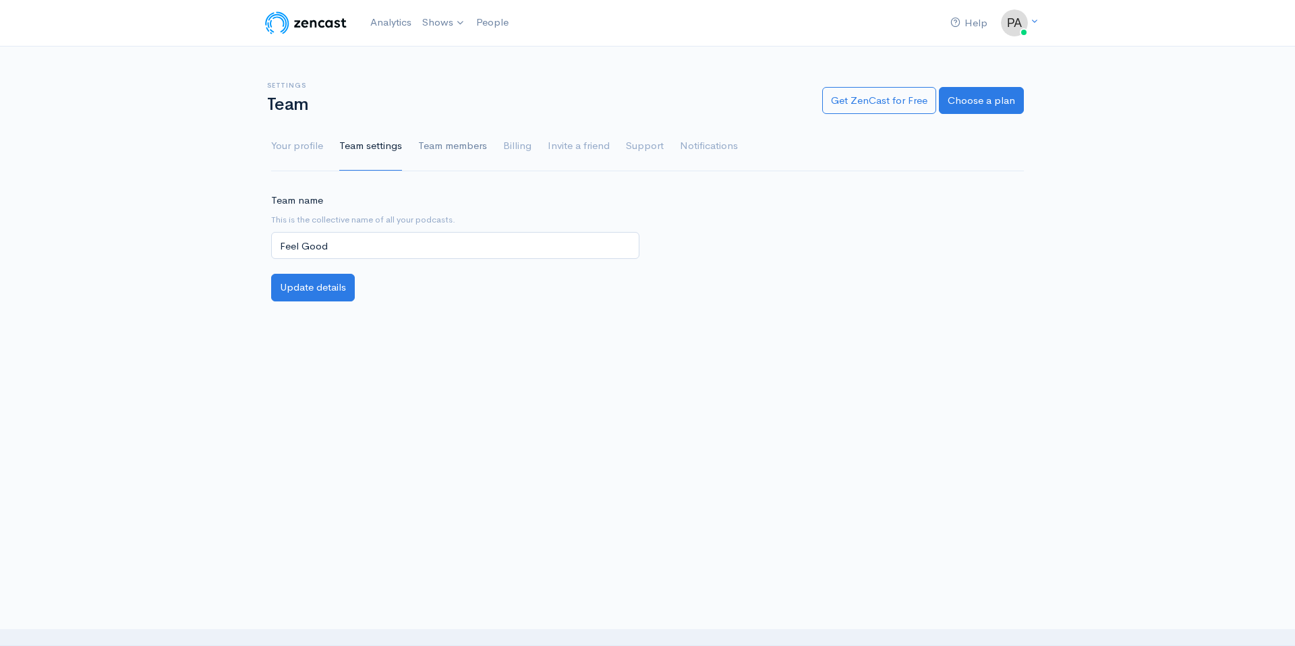
click at [432, 152] on link "Team members" at bounding box center [452, 146] width 69 height 49
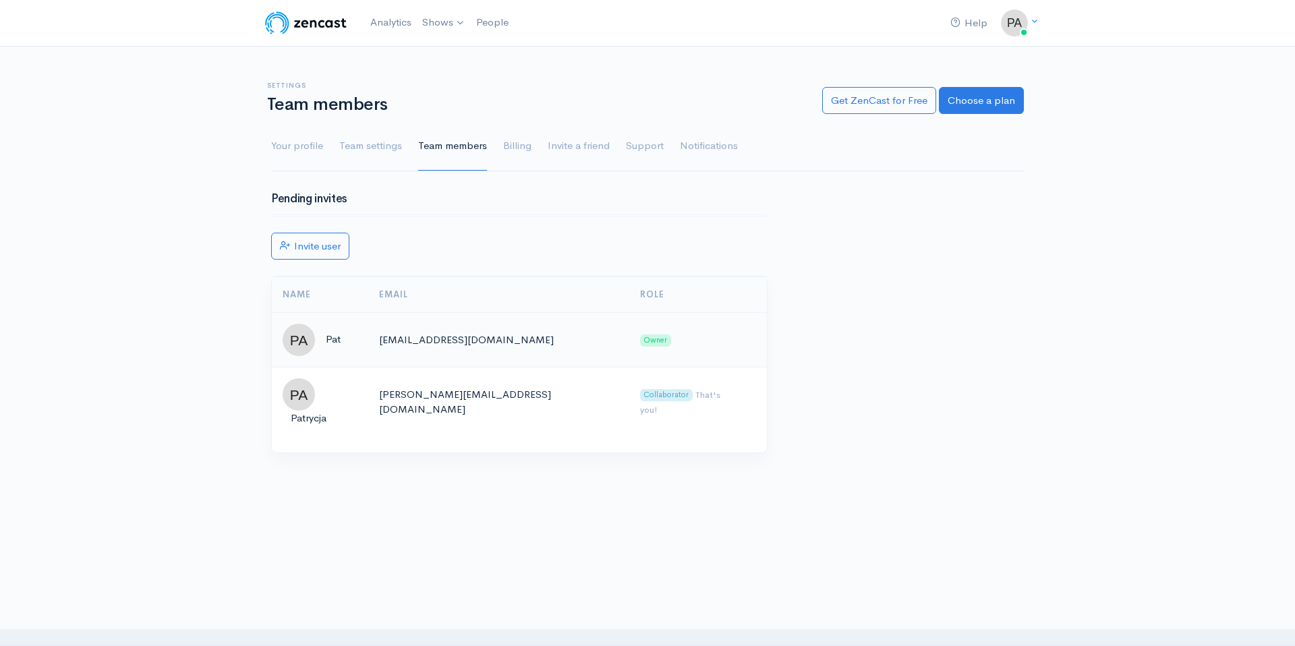
click at [431, 341] on td "[EMAIL_ADDRESS][DOMAIN_NAME]" at bounding box center [498, 339] width 261 height 55
copy tr "[EMAIL_ADDRESS][DOMAIN_NAME]"
click at [986, 90] on link "Choose a plan" at bounding box center [981, 99] width 85 height 28
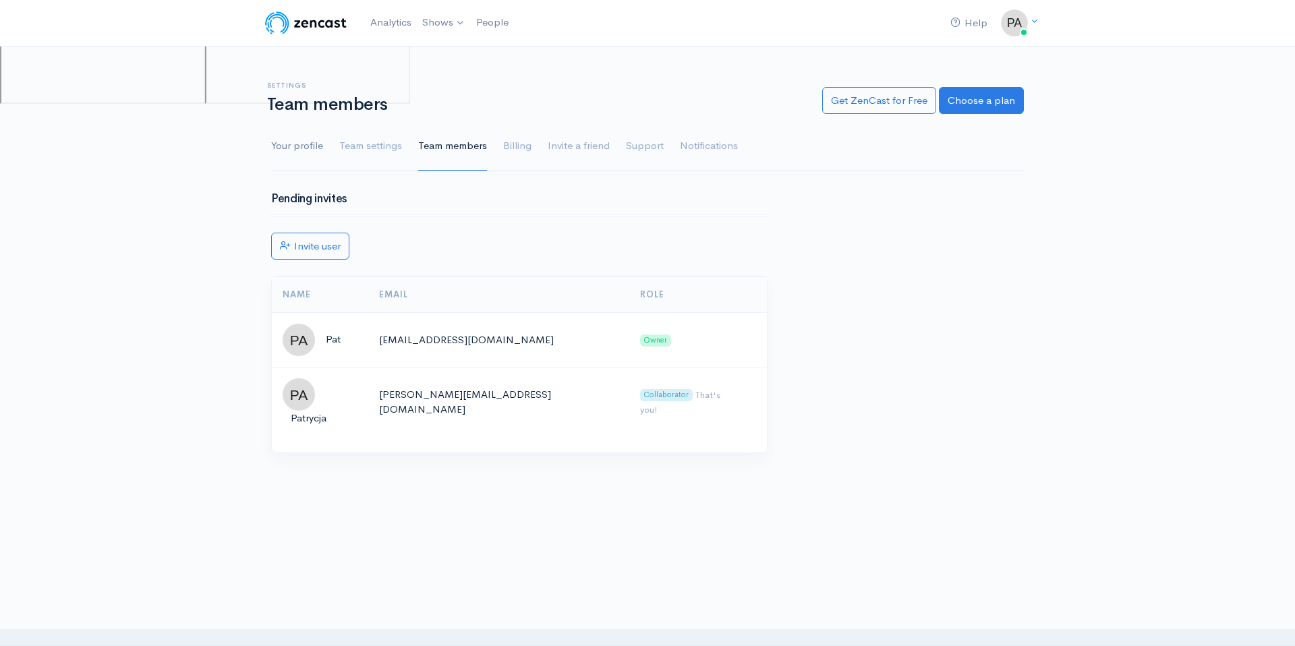
click at [300, 148] on link "Your profile" at bounding box center [297, 146] width 52 height 49
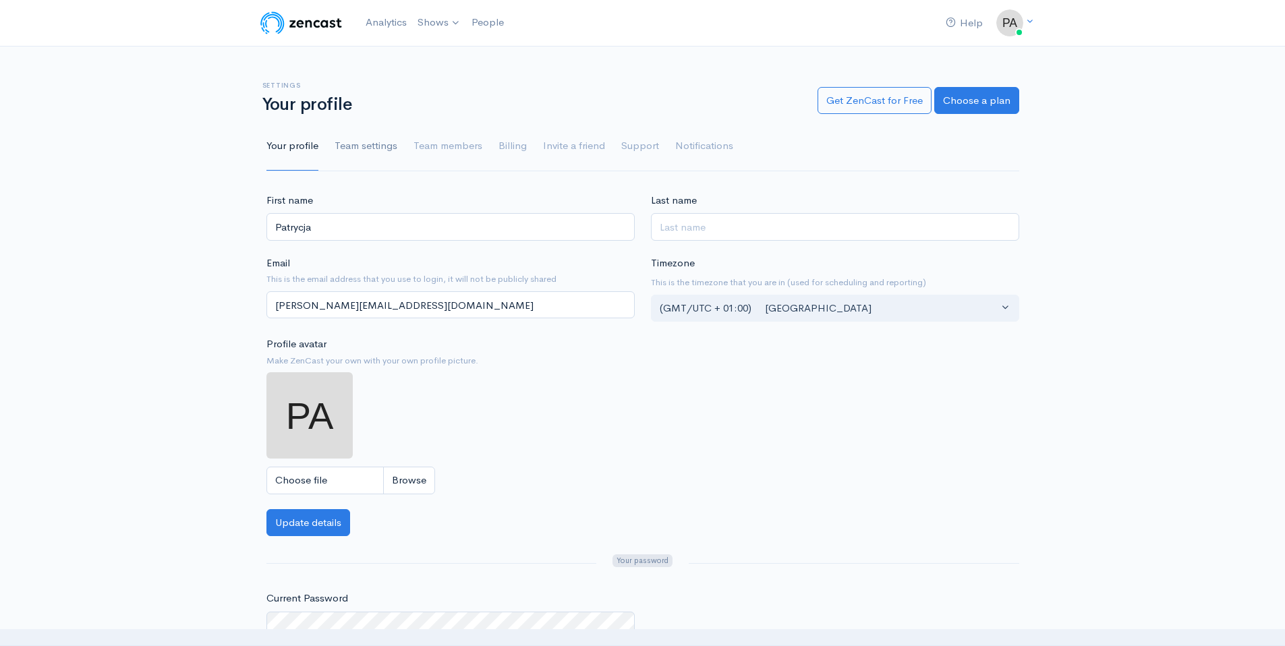
click at [369, 146] on link "Team settings" at bounding box center [366, 146] width 63 height 49
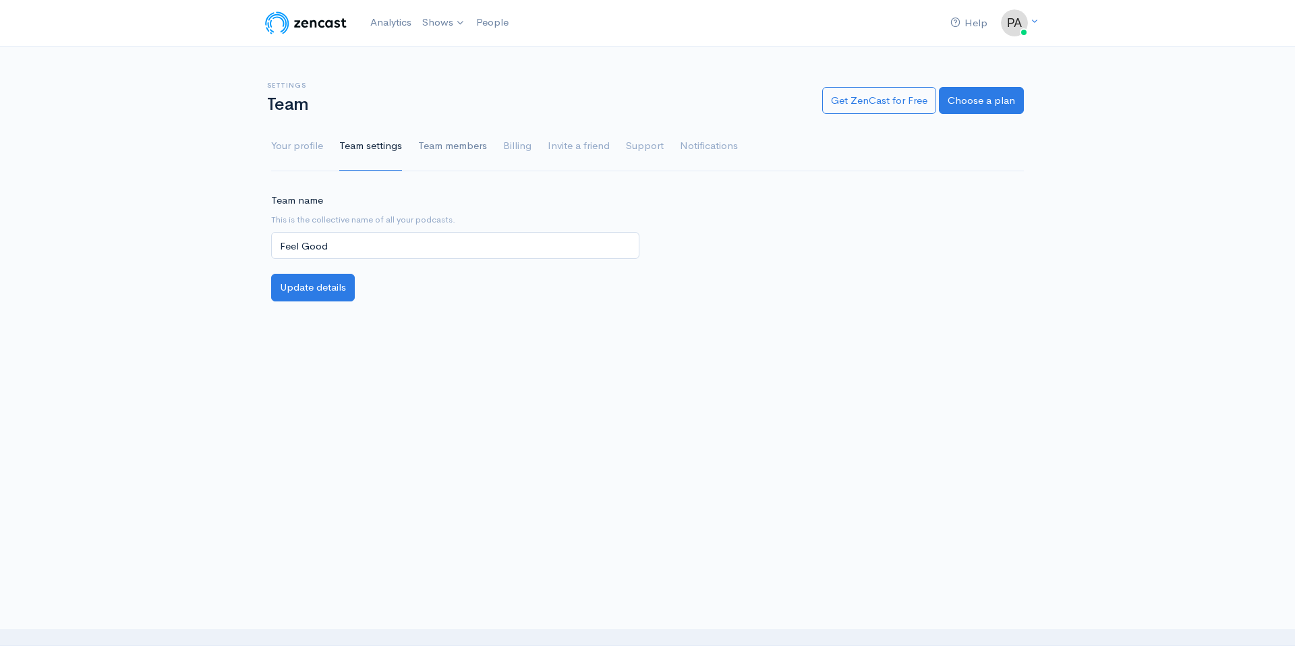
click at [436, 150] on link "Team members" at bounding box center [452, 146] width 69 height 49
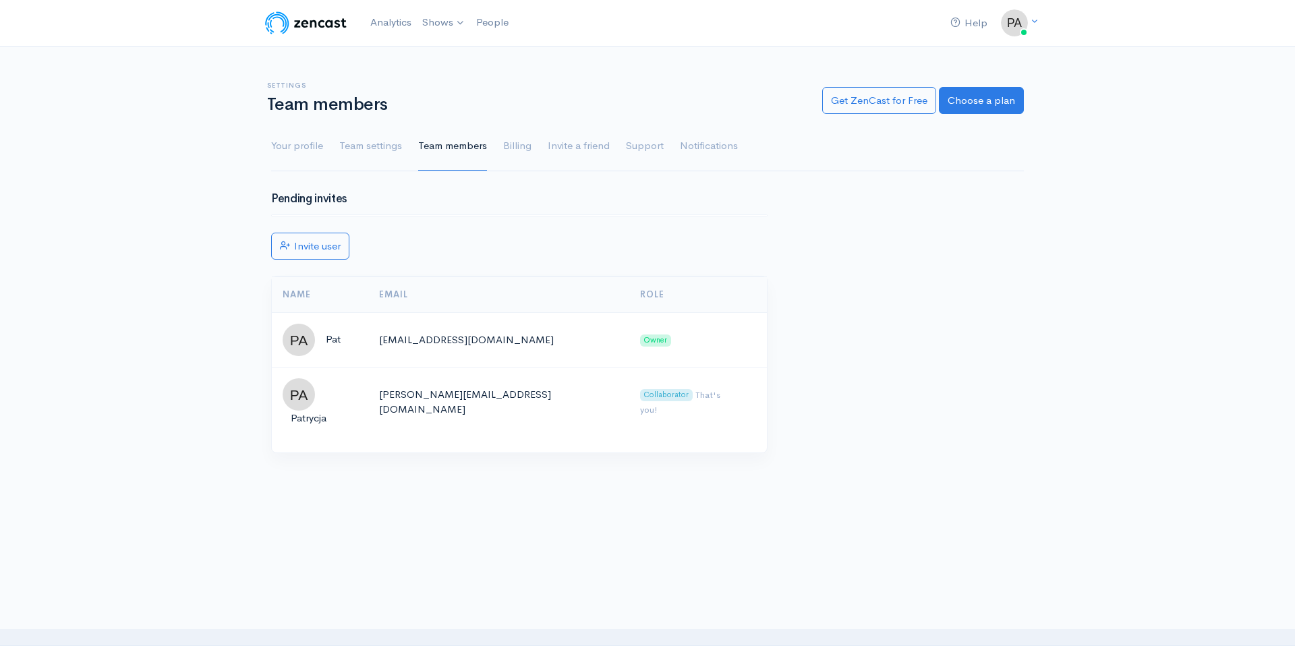
click at [499, 148] on ul "Your profile Team settings Team members Billing Invite a friend Support Notific…" at bounding box center [647, 146] width 753 height 49
click at [515, 146] on link "Billing" at bounding box center [517, 146] width 28 height 49
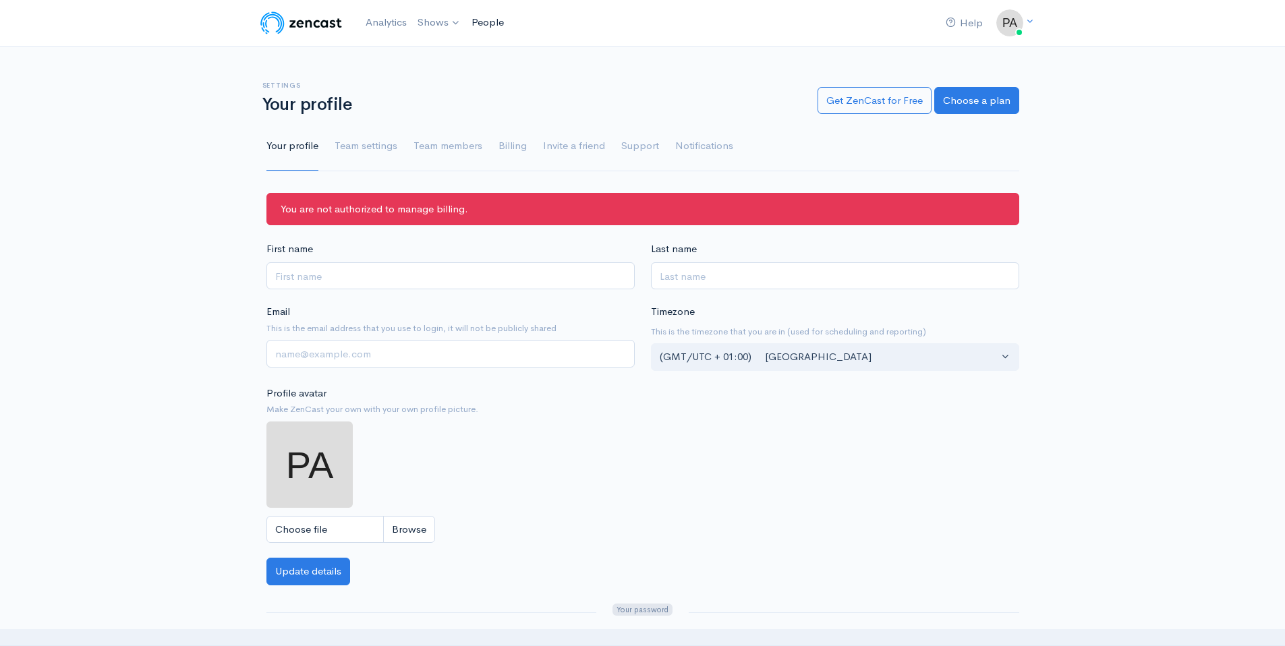
click at [487, 23] on link "People" at bounding box center [487, 22] width 43 height 29
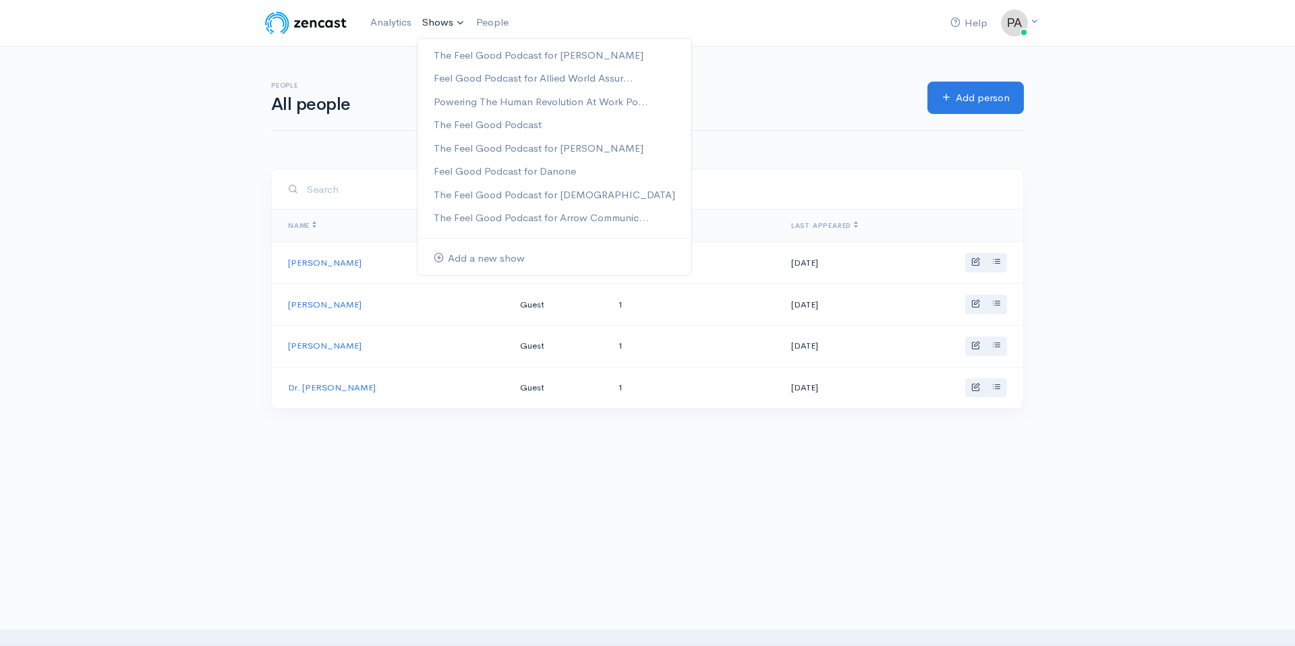
click at [449, 32] on link "Shows" at bounding box center [444, 23] width 54 height 30
click at [397, 21] on link "Analytics" at bounding box center [391, 22] width 52 height 29
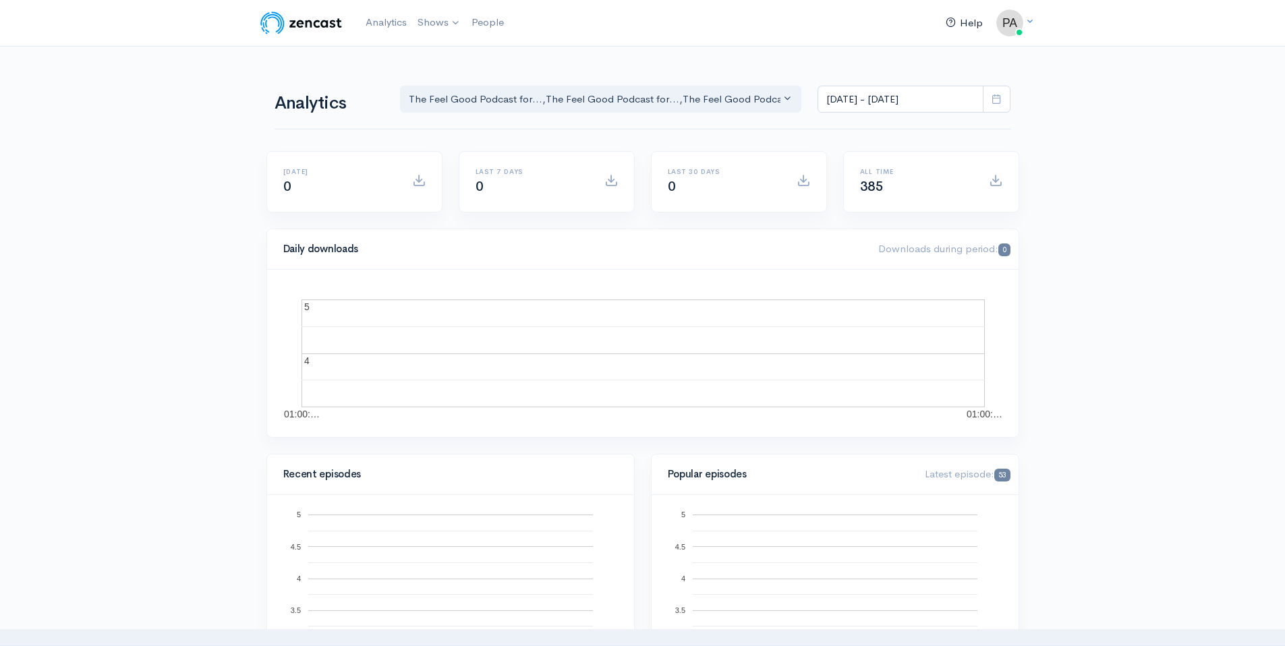
click at [963, 18] on link "Help" at bounding box center [965, 23] width 48 height 29
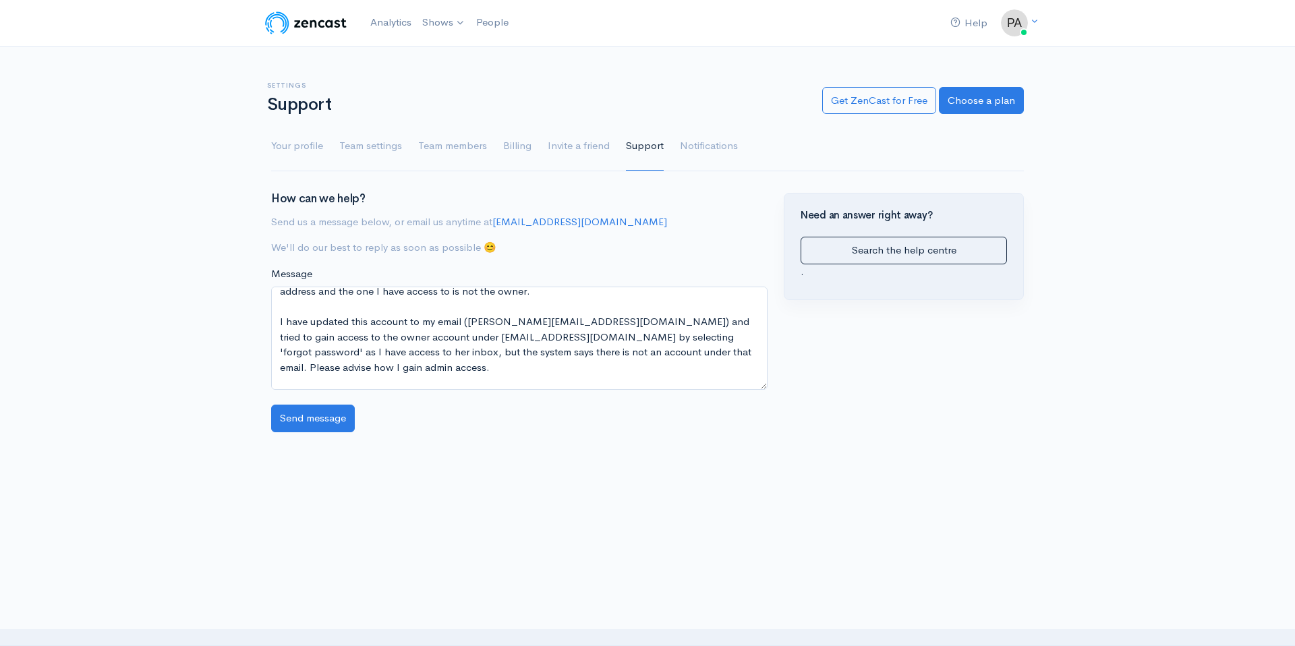
scroll to position [84, 0]
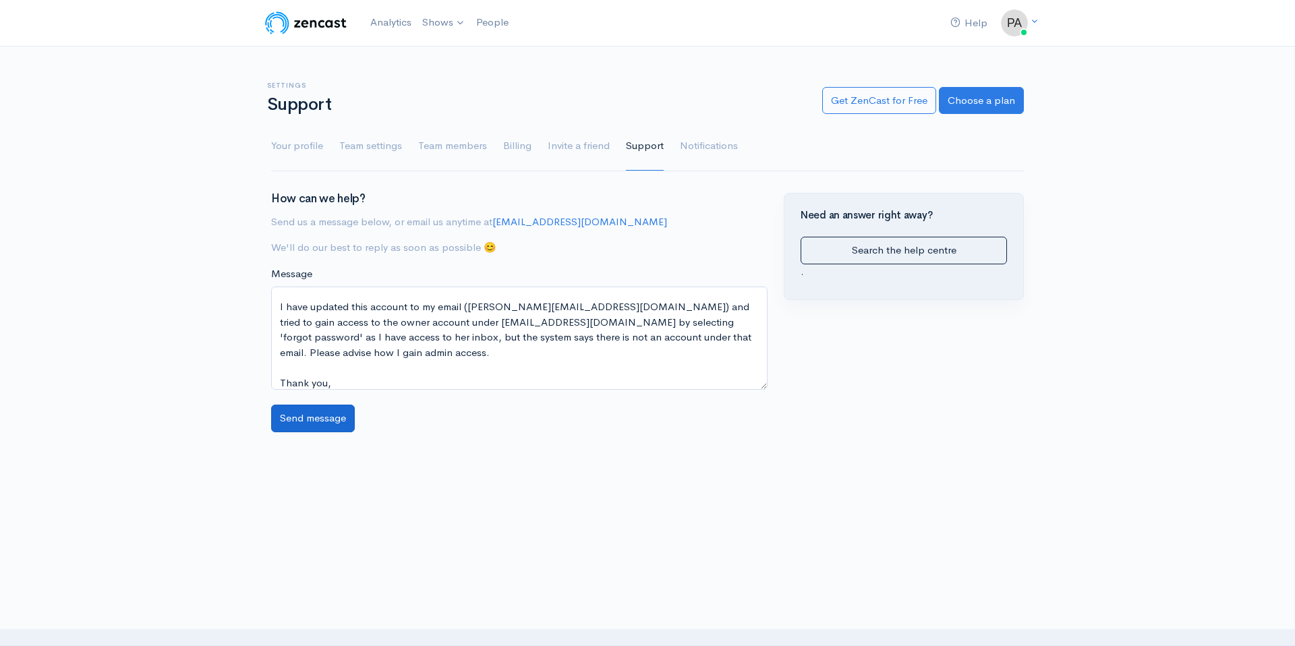
type textarea "Hello, Our admin on this account (Patrycja@feelgoodco.com) no longer works at F…"
click at [333, 420] on input "Send message" at bounding box center [313, 419] width 84 height 28
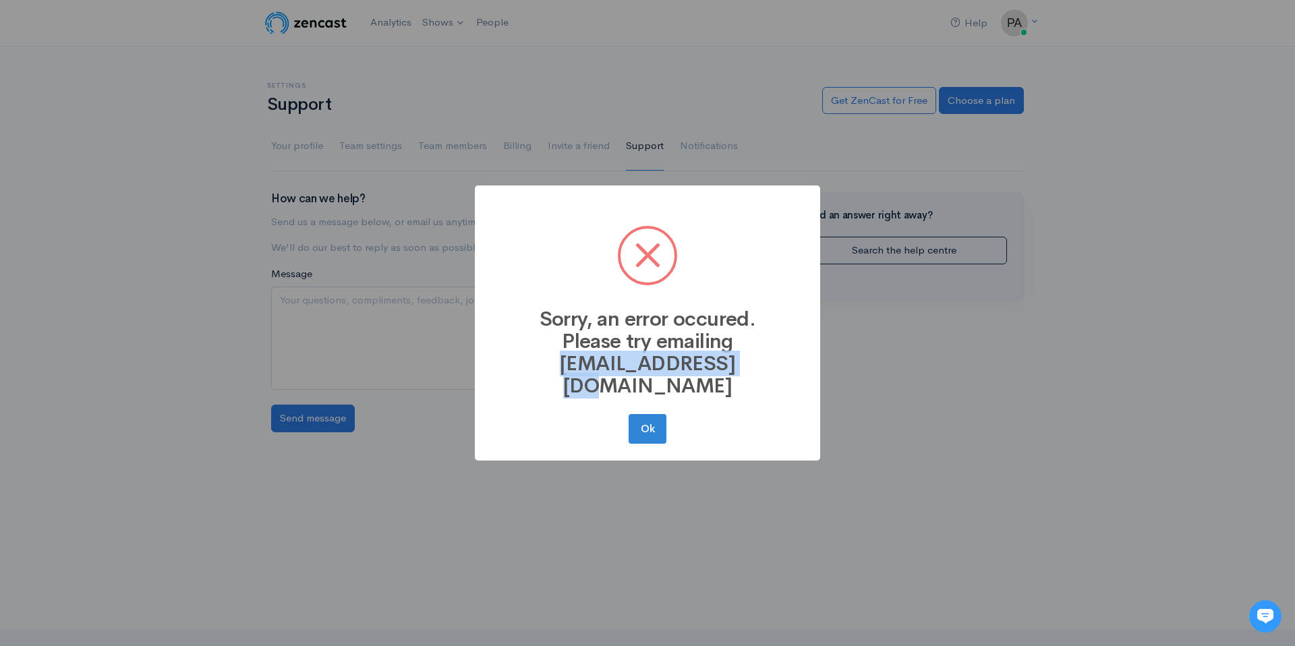
drag, startPoint x: 549, startPoint y: 378, endPoint x: 734, endPoint y: 366, distance: 185.9
click at [734, 366] on h2 "Sorry, an error occured. Please try emailing contact@zencast.fm" at bounding box center [647, 344] width 318 height 105
copy h2 "contact@zencast.fm"
click at [638, 416] on button "Ok" at bounding box center [648, 429] width 38 height 30
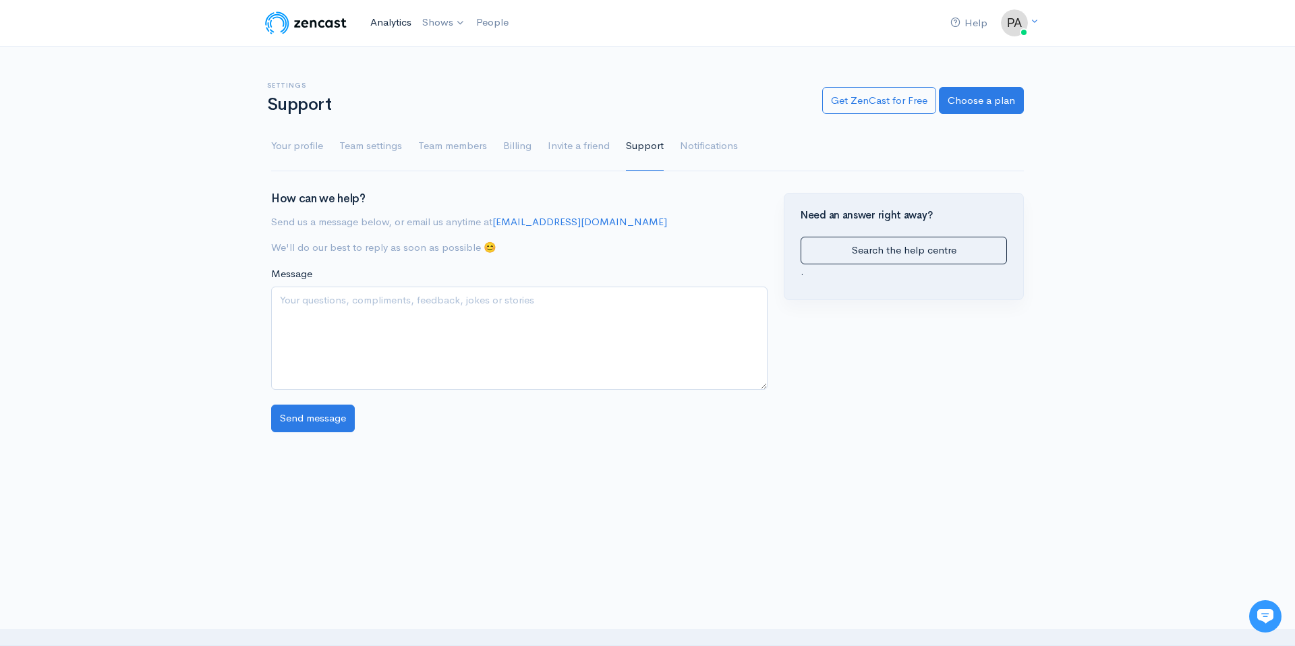
click at [368, 22] on link "Analytics" at bounding box center [391, 22] width 52 height 29
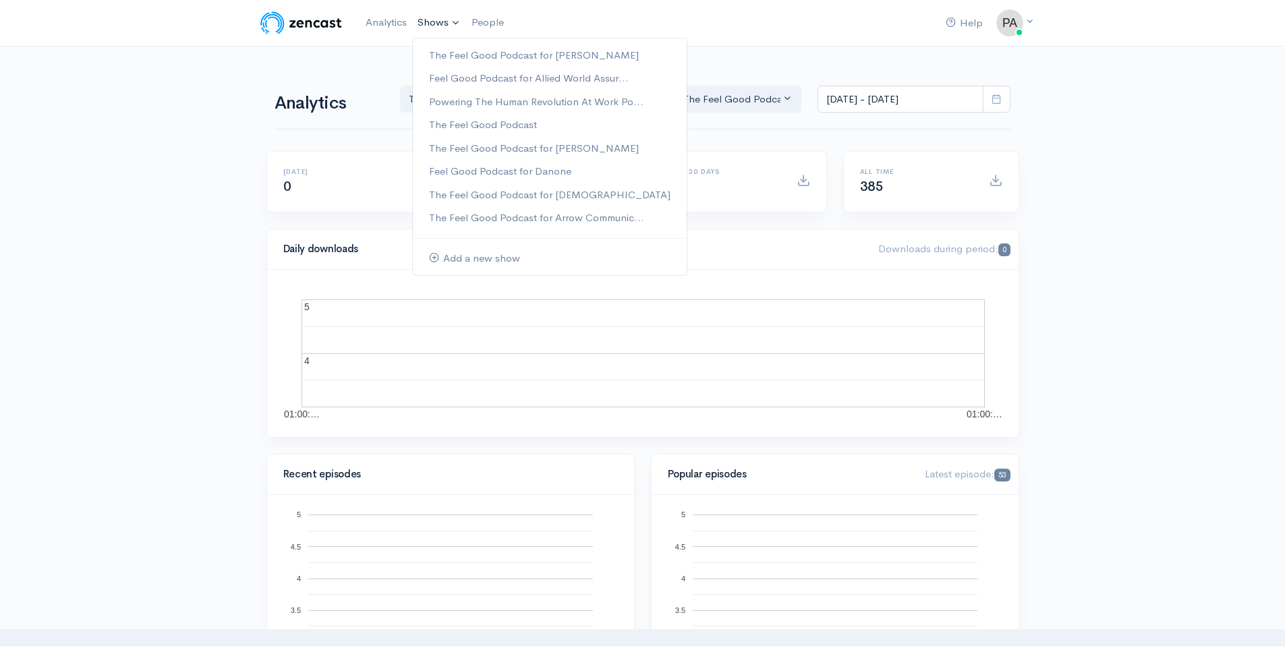
click at [426, 21] on link "Shows" at bounding box center [439, 23] width 54 height 30
click at [479, 116] on link "The Feel Good Podcast" at bounding box center [550, 125] width 274 height 24
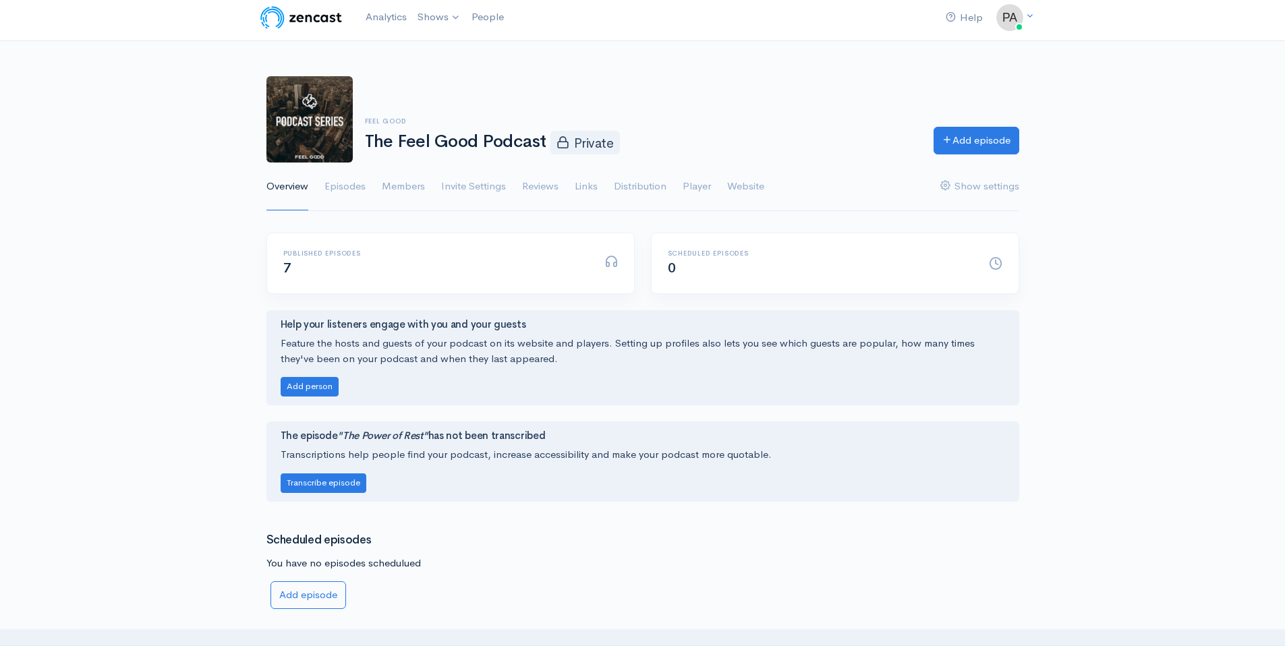
scroll to position [11, 0]
